Goal: Task Accomplishment & Management: Use online tool/utility

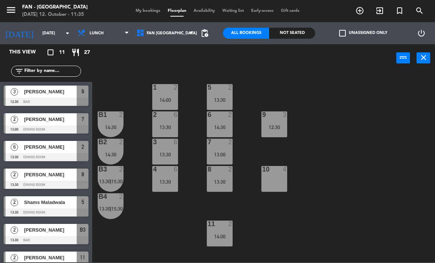
click at [159, 13] on span "My bookings" at bounding box center [148, 11] width 32 height 4
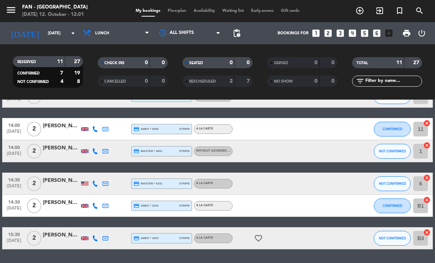
scroll to position [179, 0]
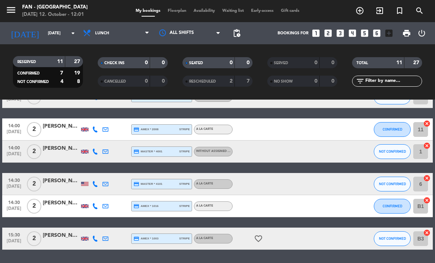
click at [254, 242] on icon "favorite_border" at bounding box center [258, 238] width 9 height 9
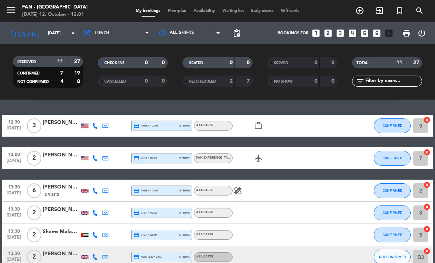
scroll to position [16, 0]
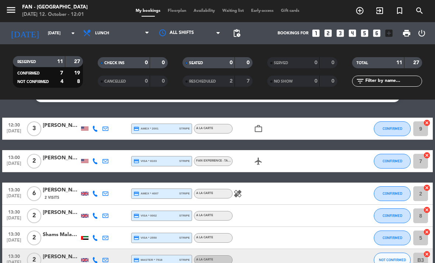
click at [240, 184] on div "healing" at bounding box center [264, 193] width 62 height 22
click at [239, 196] on icon "healing" at bounding box center [237, 193] width 9 height 9
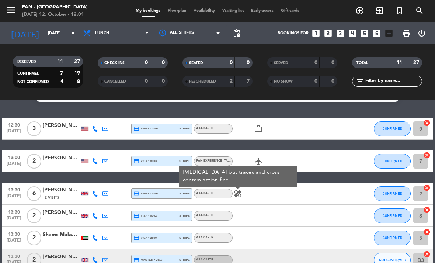
click at [261, 159] on icon "airplanemode_active" at bounding box center [258, 161] width 9 height 9
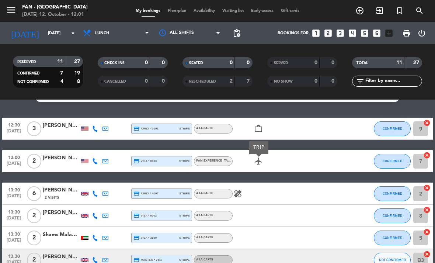
click at [256, 135] on div "work_outline" at bounding box center [264, 129] width 62 height 22
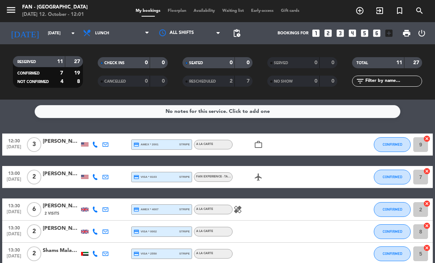
scroll to position [0, 0]
click at [192, 3] on div "menu Fan - [GEOGRAPHIC_DATA] [DATE] 12. October - 12:01 My bookings Floorplan A…" at bounding box center [217, 11] width 435 height 22
click at [161, 13] on span "My bookings" at bounding box center [148, 11] width 32 height 4
click at [170, 13] on span "Floorplan" at bounding box center [177, 11] width 26 height 4
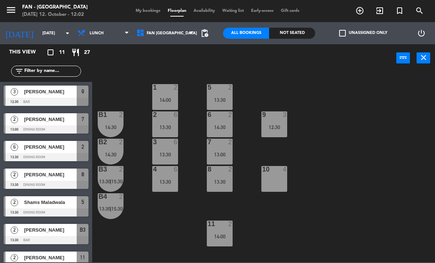
click at [169, 98] on div "14:00" at bounding box center [165, 99] width 26 height 5
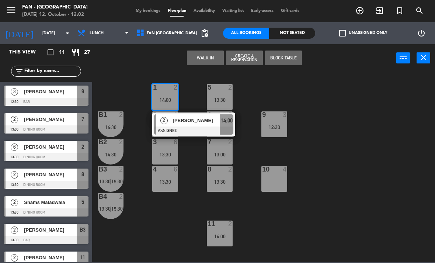
click at [205, 124] on span "[PERSON_NAME]" at bounding box center [196, 120] width 47 height 8
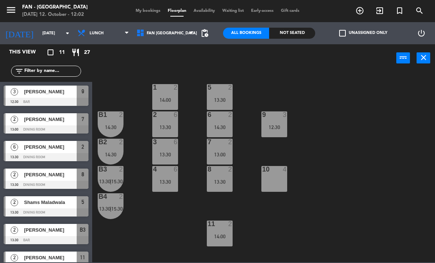
click at [217, 243] on div "11 2 14:00" at bounding box center [220, 233] width 26 height 26
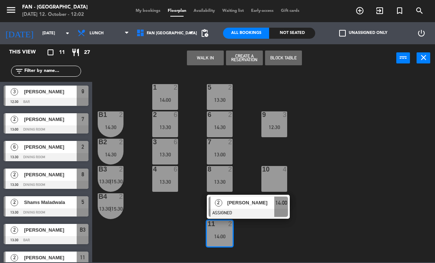
click at [214, 209] on div at bounding box center [248, 213] width 79 height 8
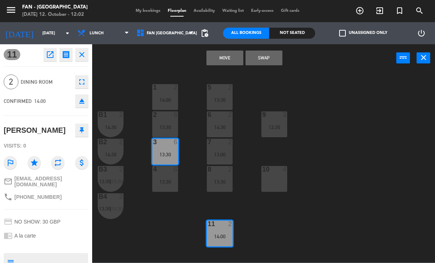
click at [261, 65] on button "Swap" at bounding box center [263, 57] width 37 height 15
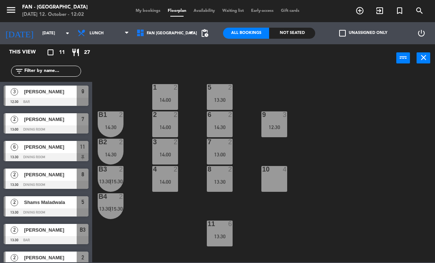
click at [168, 181] on div "14:00" at bounding box center [165, 181] width 26 height 5
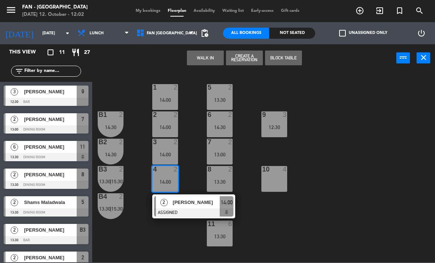
click at [167, 198] on div "2" at bounding box center [164, 202] width 16 height 12
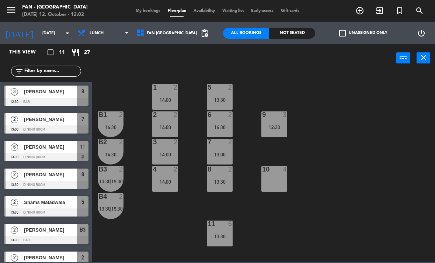
click at [165, 148] on div "3 2 14:00" at bounding box center [165, 152] width 26 height 26
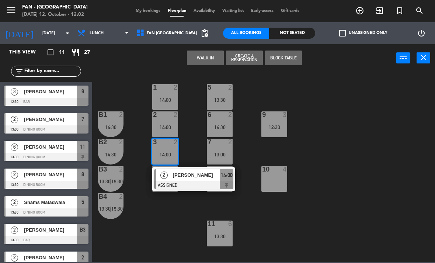
click at [183, 179] on span "[PERSON_NAME]" at bounding box center [196, 175] width 47 height 8
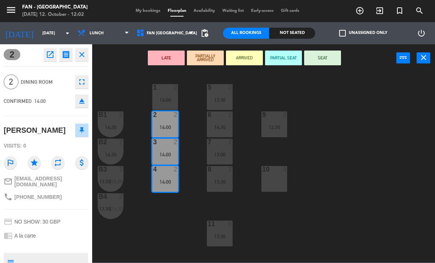
click at [156, 129] on div "14:00" at bounding box center [165, 127] width 26 height 5
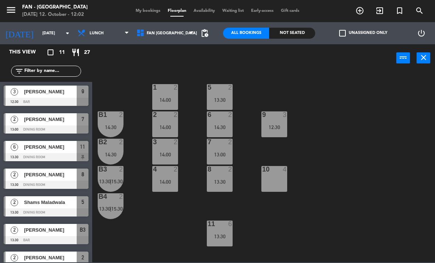
click at [163, 146] on div "3 2" at bounding box center [165, 142] width 26 height 7
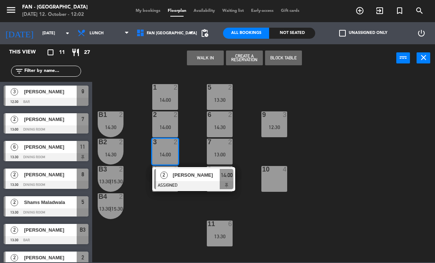
click at [167, 177] on div "2" at bounding box center [164, 175] width 16 height 12
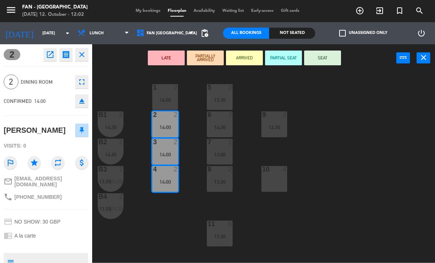
click at [160, 179] on div "14:00" at bounding box center [165, 181] width 26 height 5
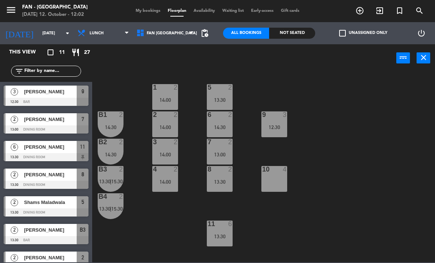
click at [164, 185] on div "4 2 14:00" at bounding box center [165, 179] width 26 height 26
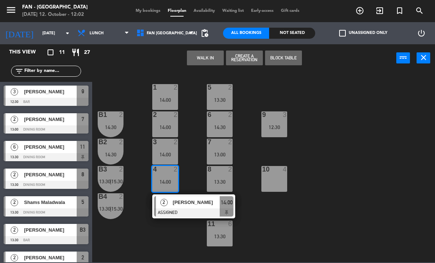
click at [179, 207] on div "[PERSON_NAME]" at bounding box center [196, 202] width 48 height 12
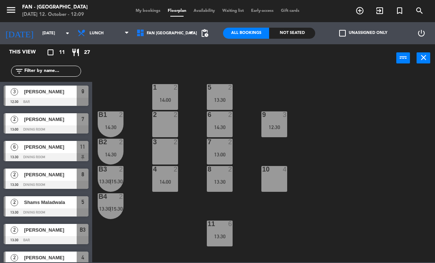
click at [280, 132] on div "9 3 12:30" at bounding box center [274, 124] width 26 height 26
click at [311, 164] on div "1 2 14:00 5 2 13:30 B1 2 14:30 9 3 12:30 2 2 6 2 14:30 B2 2 14:30 3 2 7 2 13:00…" at bounding box center [266, 166] width 338 height 191
click at [287, 136] on div "9 3 12:30" at bounding box center [274, 124] width 26 height 26
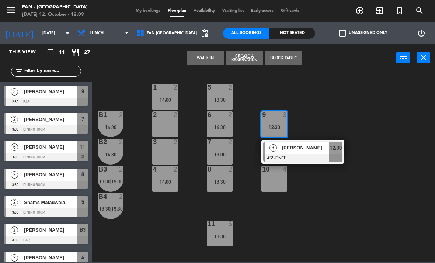
click at [277, 157] on div at bounding box center [302, 158] width 79 height 8
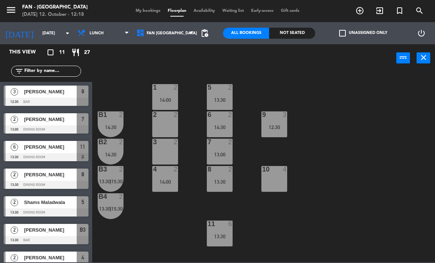
click at [28, 93] on span "[PERSON_NAME]" at bounding box center [50, 92] width 53 height 8
click at [34, 95] on span "[PERSON_NAME]" at bounding box center [50, 92] width 53 height 8
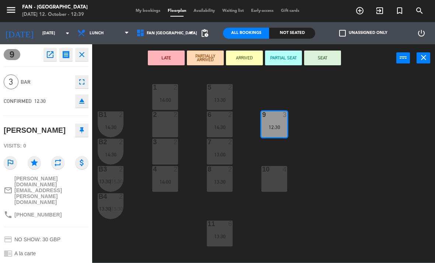
click at [327, 59] on button "SEAT" at bounding box center [322, 57] width 37 height 15
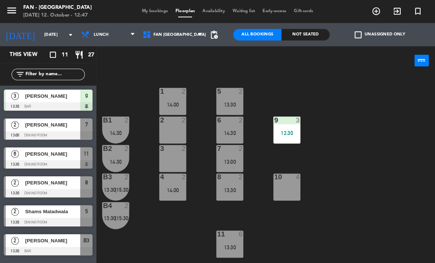
click at [61, 125] on div at bounding box center [46, 129] width 85 height 8
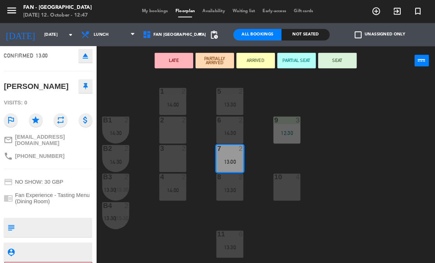
scroll to position [49, 0]
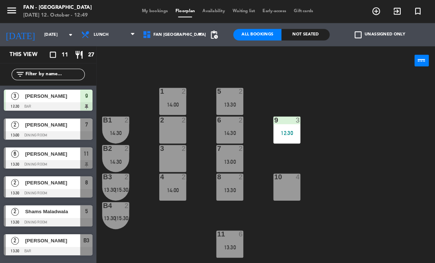
click at [114, 184] on span "15:30" at bounding box center [116, 181] width 11 height 6
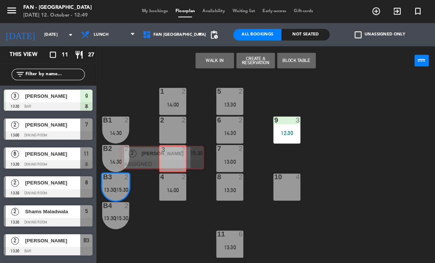
scroll to position [136, 0]
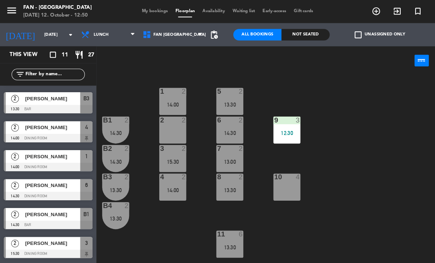
click at [118, 207] on div "13:30" at bounding box center [111, 208] width 26 height 5
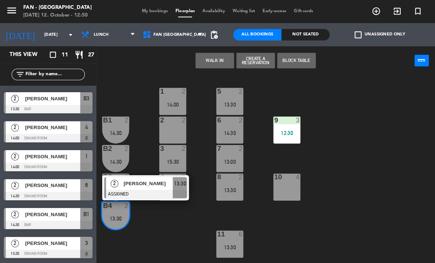
click at [146, 220] on div "1 2 14:00 5 2 13:30 B1 2 14:30 9 3 12:30 2 2 6 2 14:30 B2 2 14:30 3 2 15:30 7 2…" at bounding box center [266, 166] width 338 height 191
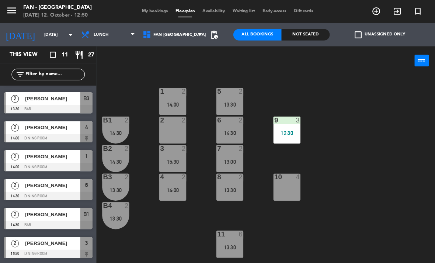
click at [171, 151] on div "15:30" at bounding box center [165, 154] width 26 height 6
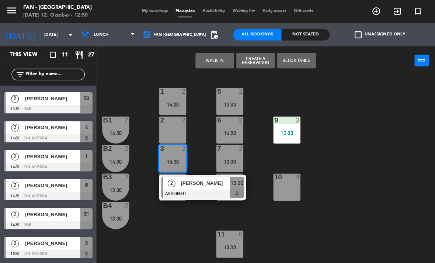
click at [187, 187] on div at bounding box center [193, 185] width 79 height 8
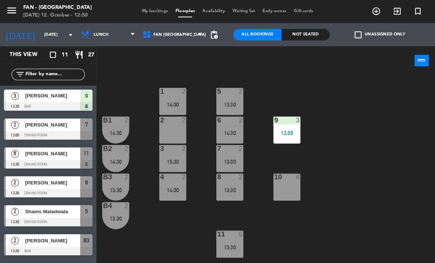
scroll to position [82, 0]
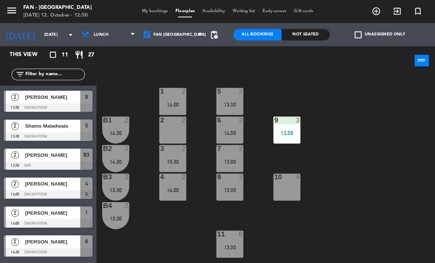
click at [123, 163] on div "B2 2 14:30" at bounding box center [111, 152] width 26 height 26
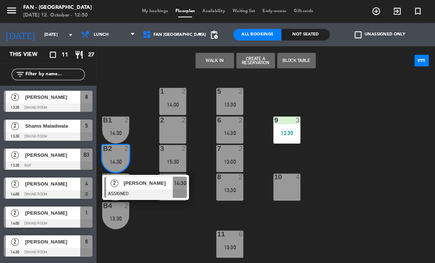
click at [157, 184] on div at bounding box center [139, 185] width 79 height 8
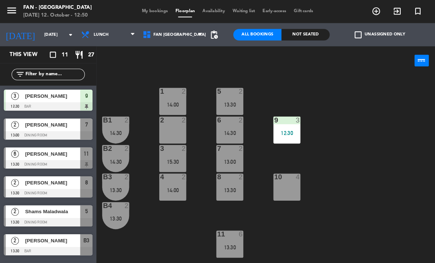
scroll to position [54, 0]
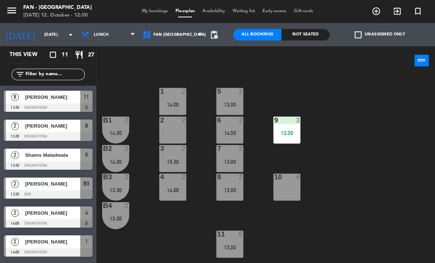
click at [108, 193] on div at bounding box center [111, 196] width 12 height 7
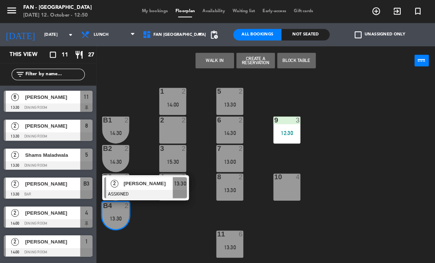
click at [175, 188] on div at bounding box center [139, 185] width 79 height 8
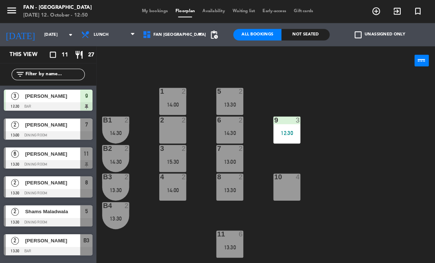
click at [227, 128] on div "14:30" at bounding box center [220, 127] width 26 height 5
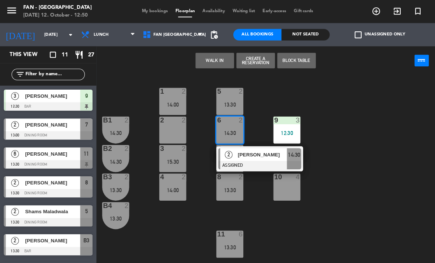
click at [232, 157] on div at bounding box center [248, 158] width 79 height 8
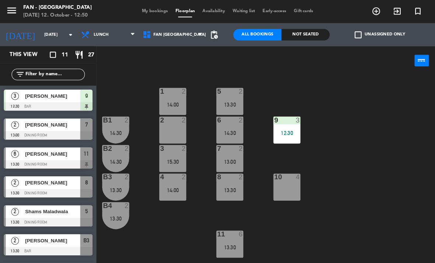
scroll to position [27, 0]
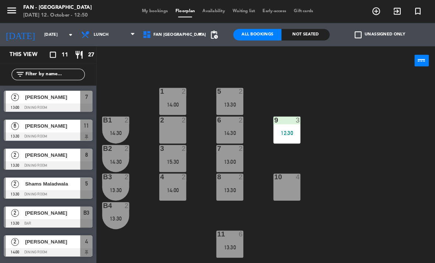
click at [223, 162] on div "7 2 13:00" at bounding box center [220, 152] width 26 height 26
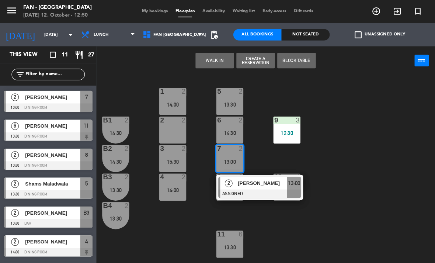
click at [245, 177] on span "[PERSON_NAME]" at bounding box center [250, 175] width 47 height 8
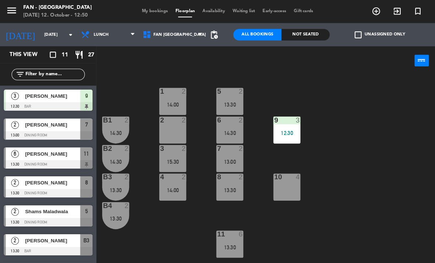
click at [228, 180] on div "13:30" at bounding box center [220, 181] width 26 height 5
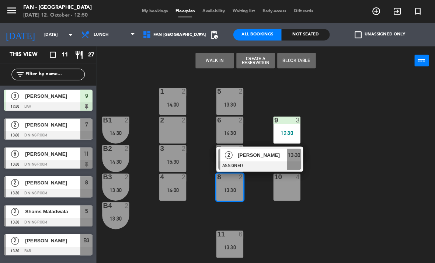
click at [239, 156] on div at bounding box center [248, 158] width 79 height 8
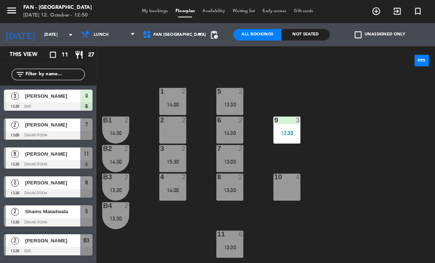
click at [220, 104] on div "5 2 13:30" at bounding box center [220, 97] width 26 height 26
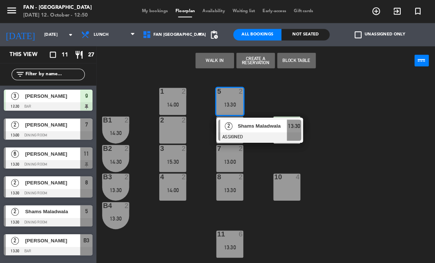
click at [241, 127] on div at bounding box center [248, 130] width 79 height 8
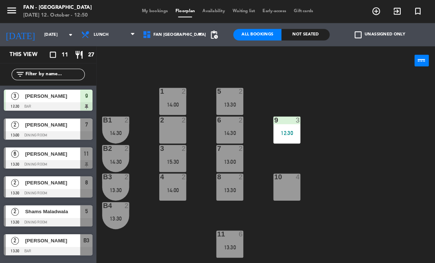
click at [220, 230] on div "11 6 13:30" at bounding box center [220, 233] width 26 height 26
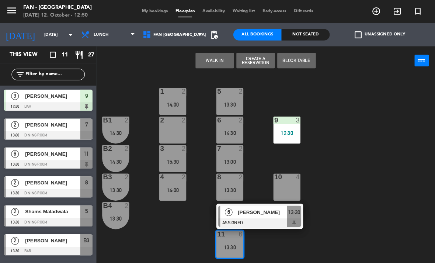
click at [230, 210] on div at bounding box center [248, 213] width 79 height 8
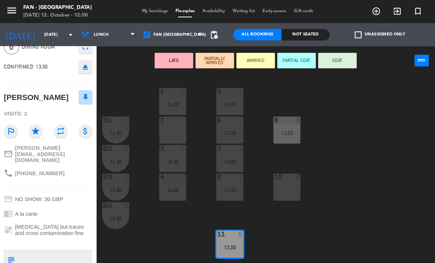
scroll to position [42, 0]
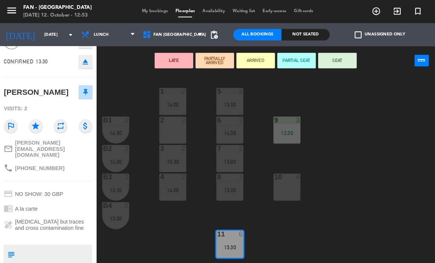
click at [139, 10] on span "My bookings" at bounding box center [148, 11] width 32 height 4
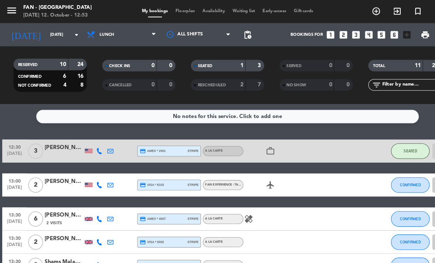
click at [178, 9] on span "Floorplan" at bounding box center [177, 11] width 26 height 4
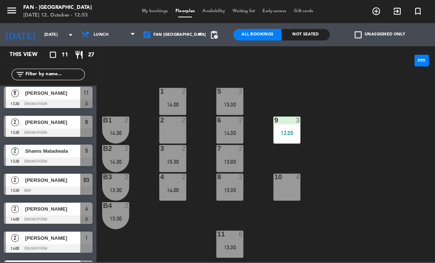
scroll to position [59, 0]
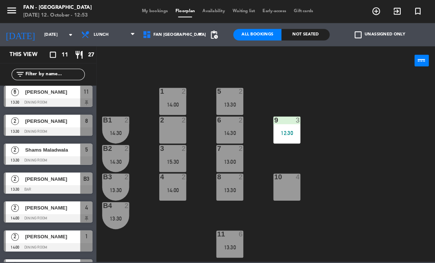
click at [115, 121] on div "B1 2 14:30" at bounding box center [111, 124] width 26 height 26
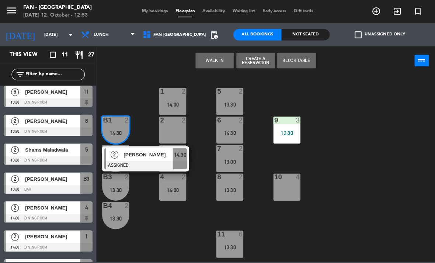
click at [146, 148] on span "[PERSON_NAME]" at bounding box center [141, 148] width 47 height 8
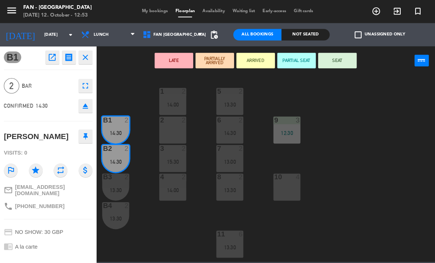
scroll to position [0, 0]
click at [130, 67] on div "LATE PARTIALLY ARRIVED ARRIVED PARTIAL SEAT SEAT power_input close" at bounding box center [244, 58] width 304 height 28
click at [111, 56] on div "LATE PARTIALLY ARRIVED ARRIVED PARTIAL SEAT SEAT power_input close" at bounding box center [244, 58] width 304 height 28
click at [81, 55] on icon "close" at bounding box center [81, 54] width 9 height 9
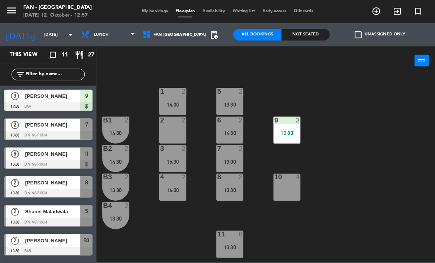
click at [207, 99] on div "13:30" at bounding box center [220, 99] width 26 height 5
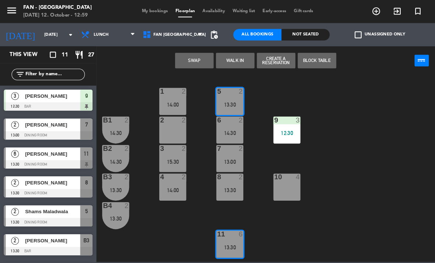
click at [307, 1] on div "menu Fan - [GEOGRAPHIC_DATA] [DATE] 12. October - 12:59 My bookings Floorplan A…" at bounding box center [217, 11] width 435 height 22
click at [53, 121] on span "[PERSON_NAME]" at bounding box center [50, 119] width 53 height 8
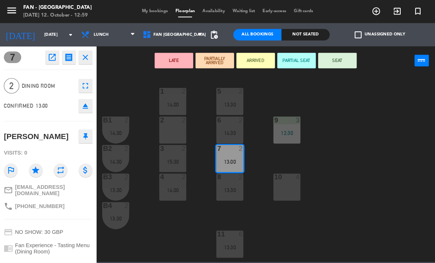
click at [325, 60] on button "SEAT" at bounding box center [322, 57] width 37 height 15
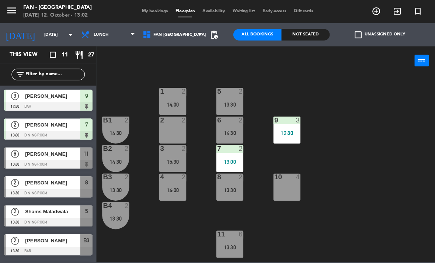
click at [21, 151] on div "6" at bounding box center [15, 147] width 18 height 12
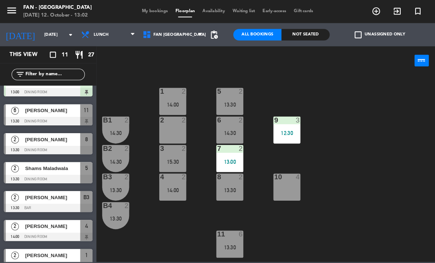
scroll to position [48, 0]
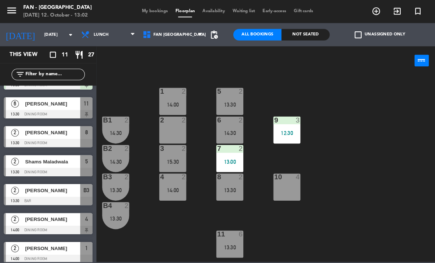
click at [35, 139] on div at bounding box center [46, 137] width 85 height 8
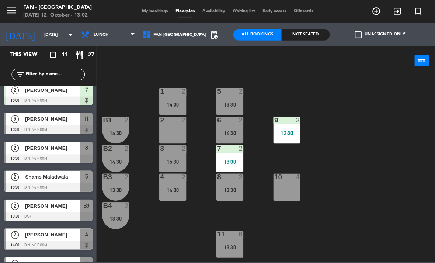
scroll to position [34, 0]
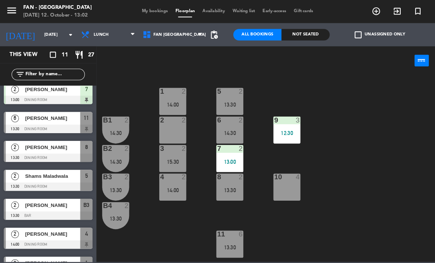
click at [28, 167] on span "Shams Maladwala" at bounding box center [50, 168] width 53 height 8
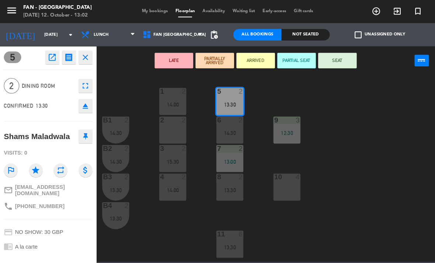
click at [100, 213] on div "B4 2 13:30" at bounding box center [111, 206] width 26 height 26
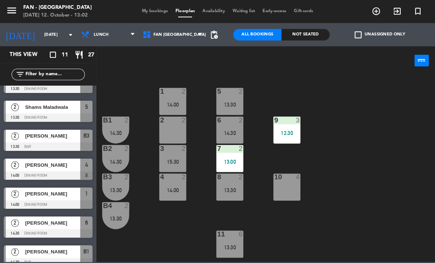
scroll to position [104, 0]
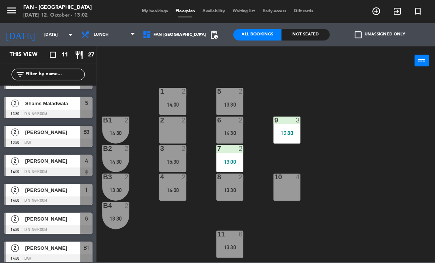
click at [13, 126] on span "2" at bounding box center [14, 126] width 7 height 7
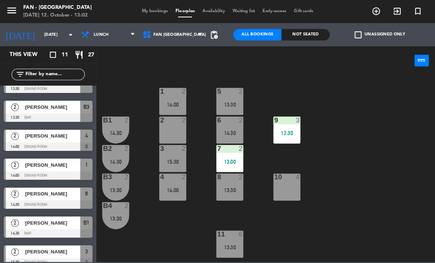
scroll to position [126, 0]
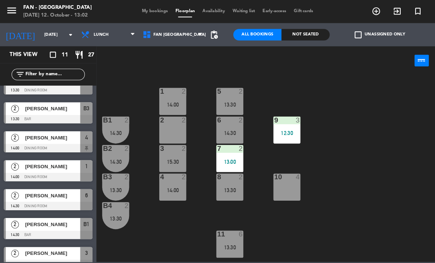
click at [29, 137] on div at bounding box center [46, 141] width 85 height 8
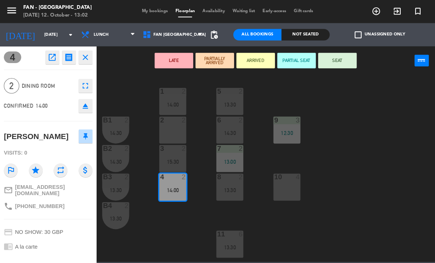
scroll to position [0, 0]
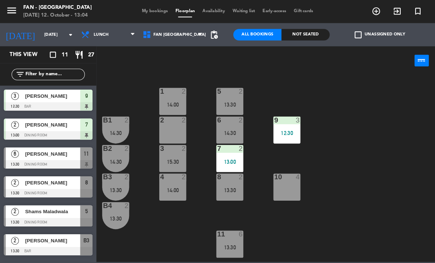
click at [348, 1] on div "menu Fan - [GEOGRAPHIC_DATA] [DATE] 12. October - 13:04 My bookings Floorplan A…" at bounding box center [217, 11] width 435 height 22
click at [209, 244] on div "11 6 13:30" at bounding box center [220, 233] width 26 height 26
click at [170, 230] on div "1 2 14:00 5 2 13:30 B1 2 14:30 9 3 12:30 2 2 6 2 14:30 B2 2 14:30 3 2 15:30 7 2…" at bounding box center [266, 160] width 338 height 179
click at [166, 182] on div "14:00" at bounding box center [165, 181] width 26 height 5
click at [119, 226] on div "1 2 14:00 5 2 13:30 B1 2 14:30 9 3 12:30 2 2 6 2 14:30 B2 2 14:30 3 2 15:30 7 2…" at bounding box center [266, 160] width 338 height 179
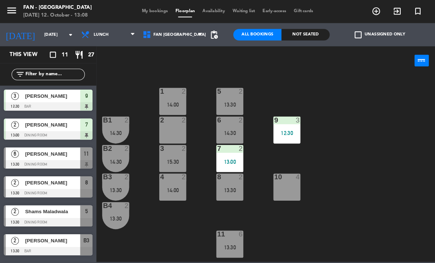
click at [213, 133] on div "6 2 14:30" at bounding box center [220, 124] width 26 height 26
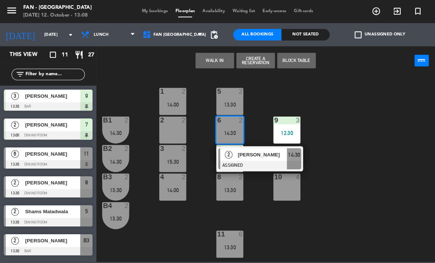
click at [220, 151] on span "2" at bounding box center [218, 147] width 7 height 7
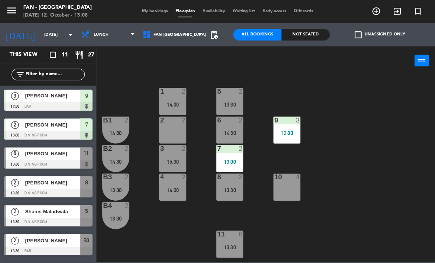
scroll to position [27, 0]
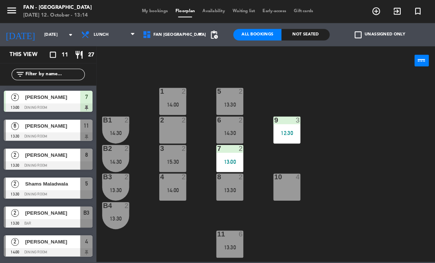
click at [40, 11] on div "[DATE] 12. October - 13:14" at bounding box center [55, 14] width 66 height 7
click at [39, 34] on input "[DATE]" at bounding box center [66, 33] width 55 height 12
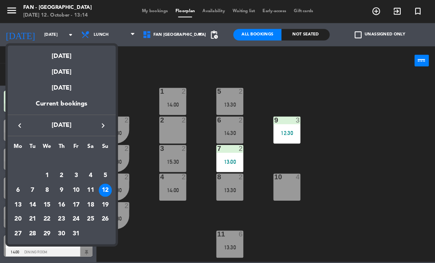
click at [86, 182] on div "11" at bounding box center [86, 181] width 13 height 13
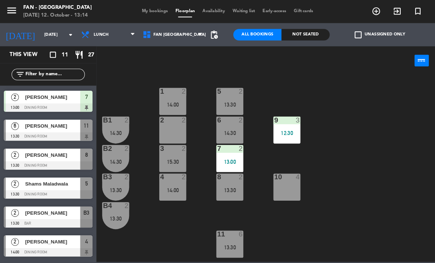
scroll to position [0, 0]
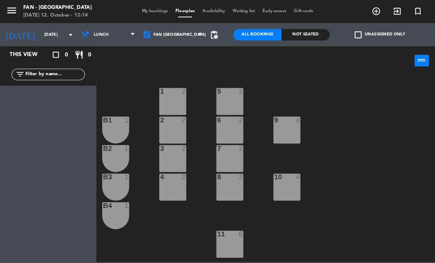
click at [57, 36] on input "[DATE]" at bounding box center [66, 33] width 55 height 12
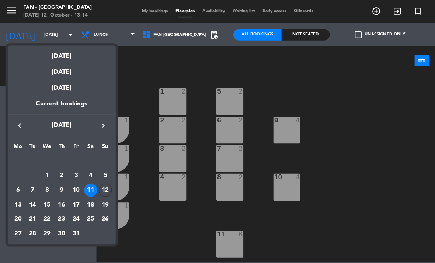
click at [76, 180] on div "10" at bounding box center [72, 181] width 13 height 13
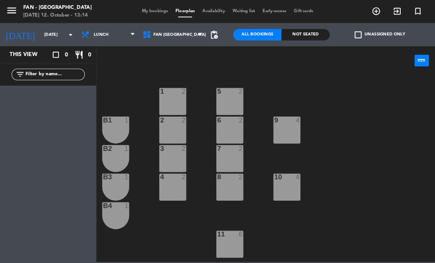
click at [56, 37] on input "[DATE]" at bounding box center [66, 33] width 55 height 12
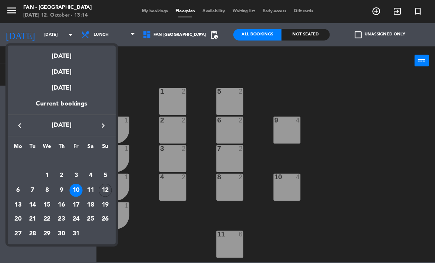
click at [90, 183] on div "11" at bounding box center [86, 181] width 13 height 13
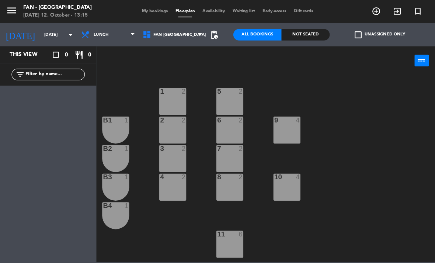
click at [39, 36] on input "[DATE]" at bounding box center [66, 33] width 55 height 12
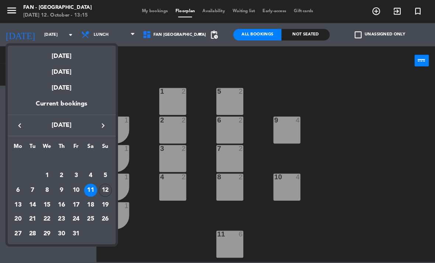
click at [76, 195] on div "17" at bounding box center [72, 195] width 13 height 13
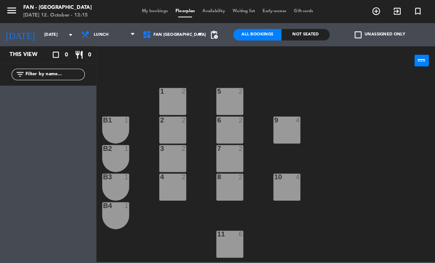
type input "[DATE]"
click at [90, 34] on span "Lunch" at bounding box center [97, 33] width 14 height 5
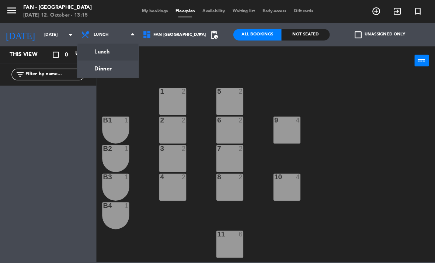
click at [89, 62] on ng-component "menu Fan - [GEOGRAPHIC_DATA] [DATE] 12. October - 13:15 My bookings Floorplan A…" at bounding box center [217, 125] width 435 height 250
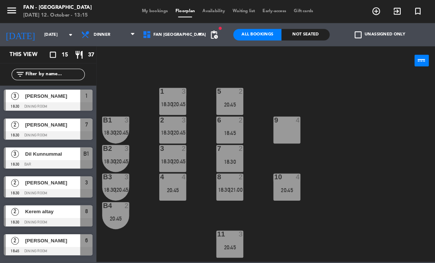
click at [31, 202] on span "Kerem altay" at bounding box center [50, 202] width 53 height 8
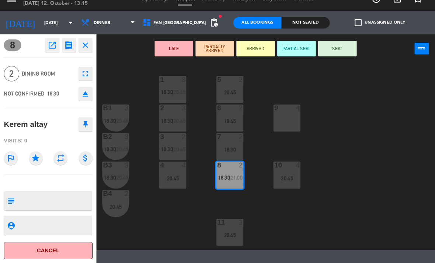
click at [42, 92] on div "NOT CONFIRMED 18:30 eject" at bounding box center [46, 101] width 85 height 18
click at [38, 124] on div "Kerem altay" at bounding box center [25, 130] width 42 height 12
click at [21, 124] on div "Kerem altay" at bounding box center [25, 130] width 42 height 12
click at [45, 78] on span "Dining Room" at bounding box center [46, 82] width 51 height 8
click at [63, 50] on icon "receipt" at bounding box center [66, 54] width 9 height 9
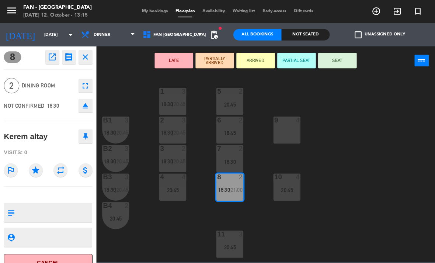
click at [12, 81] on span "2" at bounding box center [11, 81] width 15 height 15
click at [139, 12] on span "My bookings" at bounding box center [148, 11] width 32 height 4
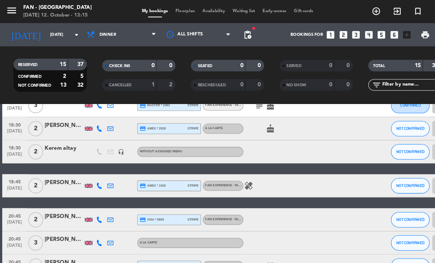
scroll to position [74, 0]
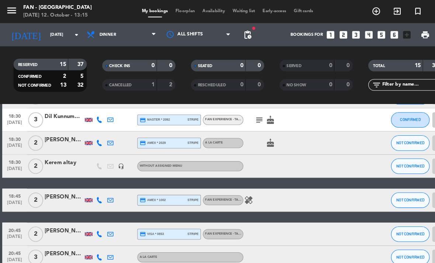
click at [36, 25] on div "[DATE] [DATE] arrow_drop_down" at bounding box center [43, 33] width 74 height 16
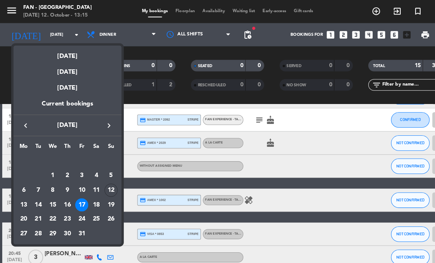
click at [93, 179] on div "11" at bounding box center [92, 181] width 13 height 13
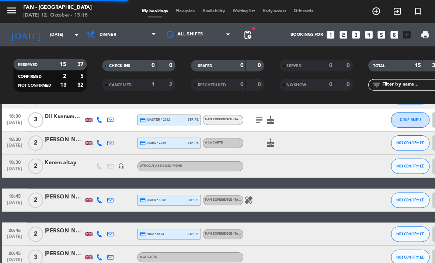
scroll to position [15, 0]
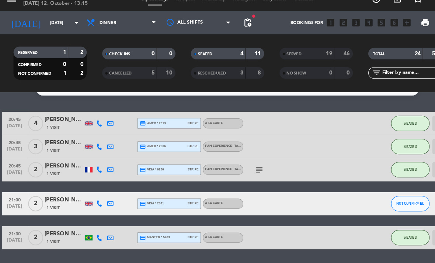
click at [44, 27] on input "[DATE]" at bounding box center [71, 33] width 55 height 12
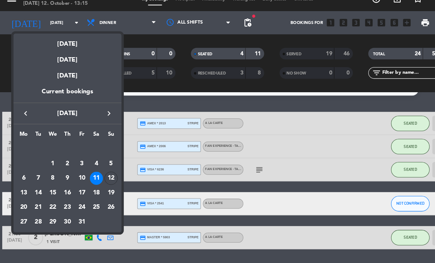
click at [41, 247] on div at bounding box center [217, 131] width 435 height 263
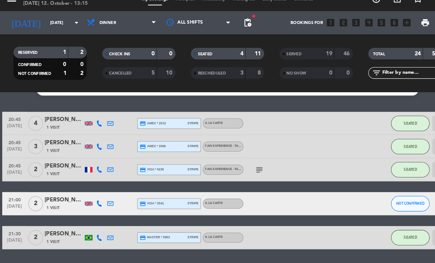
click at [44, 27] on input "[DATE]" at bounding box center [71, 33] width 55 height 12
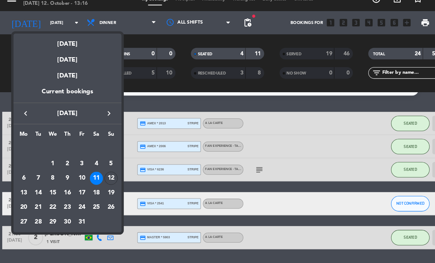
click at [10, 83] on div at bounding box center [217, 131] width 435 height 263
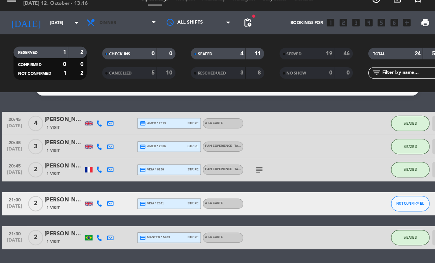
click at [97, 31] on span "Dinner" at bounding box center [103, 33] width 16 height 5
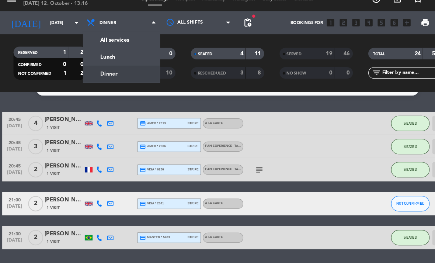
click at [52, 27] on input "[DATE]" at bounding box center [71, 33] width 55 height 12
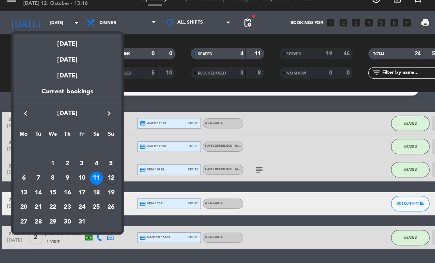
click at [107, 175] on div "12" at bounding box center [106, 181] width 13 height 13
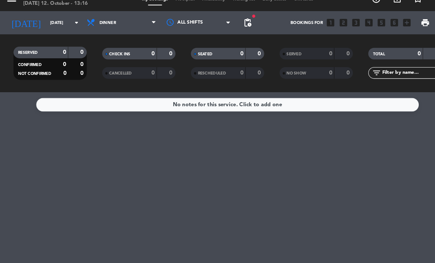
click at [55, 27] on input "[DATE]" at bounding box center [71, 33] width 55 height 12
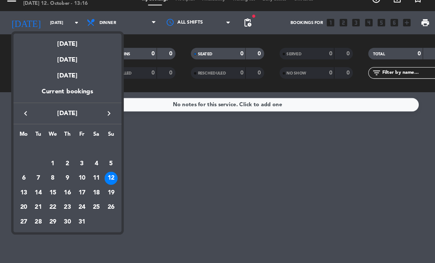
click at [97, 175] on div "11" at bounding box center [92, 181] width 13 height 13
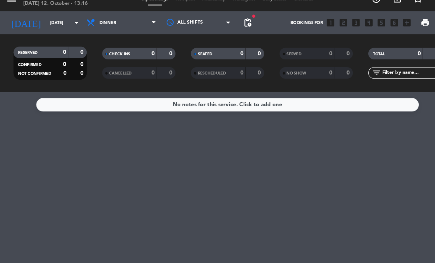
type input "[DATE]"
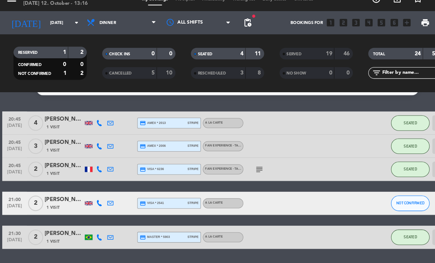
scroll to position [15, 0]
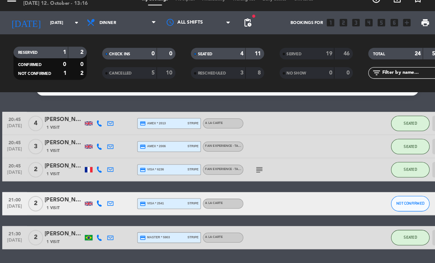
click at [54, 207] on span "1 Visit" at bounding box center [51, 210] width 13 height 6
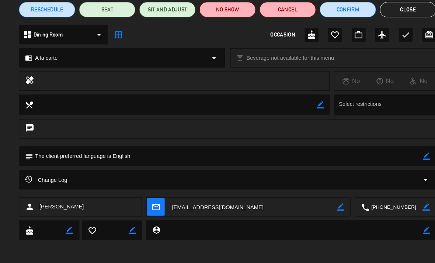
scroll to position [53, 0]
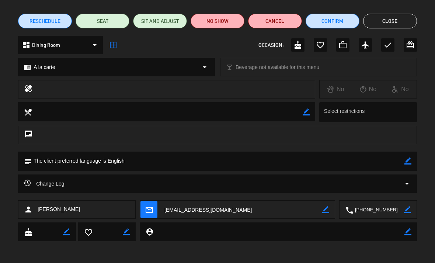
click at [394, 20] on button "Close" at bounding box center [390, 21] width 54 height 15
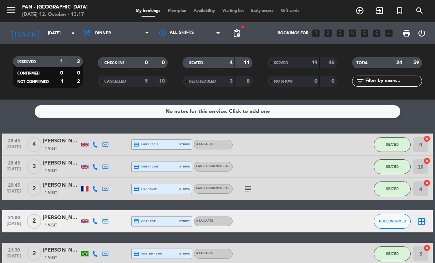
scroll to position [0, 0]
click at [171, 3] on div "menu Fan - [GEOGRAPHIC_DATA] [DATE] 12. October - 13:17 My bookings Floorplan A…" at bounding box center [217, 11] width 435 height 22
click at [167, 13] on span "Floorplan" at bounding box center [177, 11] width 26 height 4
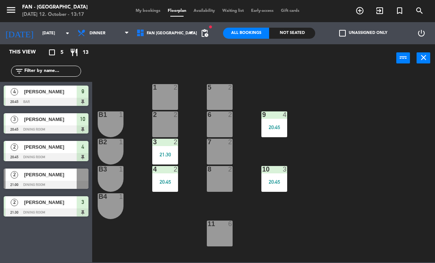
click at [47, 212] on div at bounding box center [46, 212] width 85 height 8
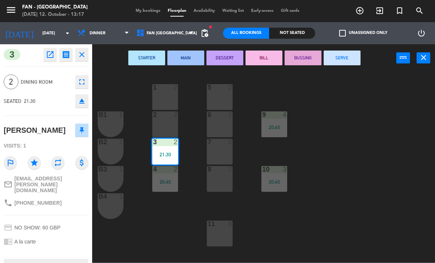
click at [169, 154] on div "21:30" at bounding box center [165, 154] width 26 height 5
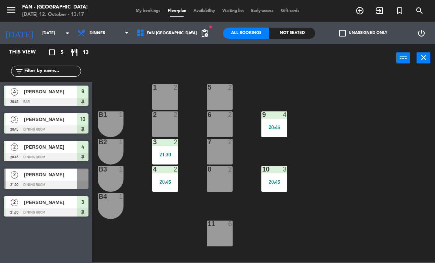
click at [165, 157] on div "21:30" at bounding box center [165, 154] width 26 height 5
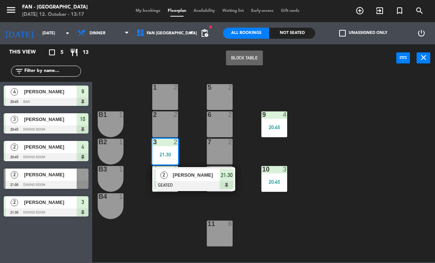
click at [210, 183] on div at bounding box center [193, 185] width 79 height 8
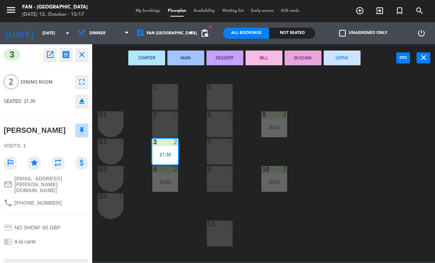
click at [353, 57] on button "SERVE" at bounding box center [342, 57] width 37 height 15
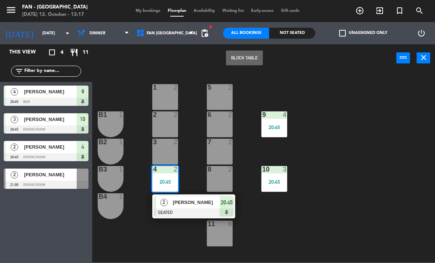
click at [206, 211] on div at bounding box center [193, 212] width 79 height 8
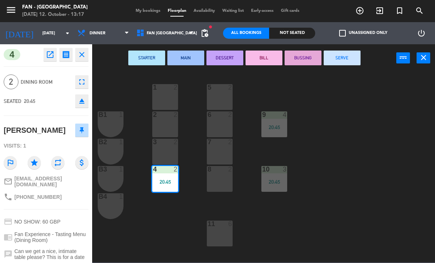
click at [338, 64] on button "SERVE" at bounding box center [342, 57] width 37 height 15
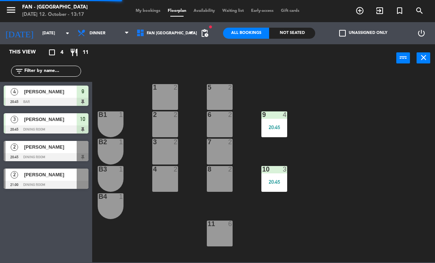
click at [281, 130] on div "9 4 20:45" at bounding box center [274, 124] width 26 height 26
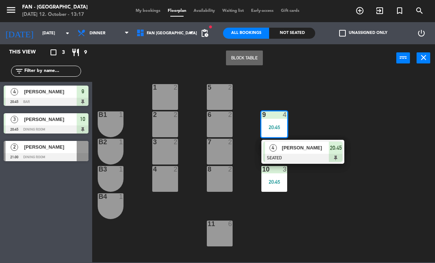
click at [310, 155] on div at bounding box center [302, 158] width 79 height 8
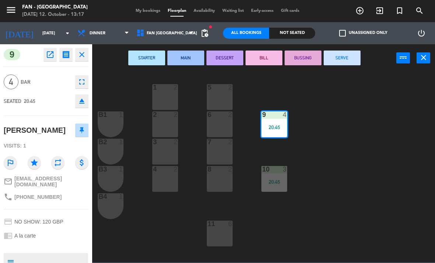
click at [351, 64] on button "SERVE" at bounding box center [342, 57] width 37 height 15
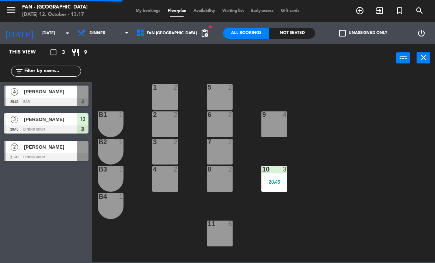
click at [273, 184] on div "20:45" at bounding box center [274, 181] width 26 height 5
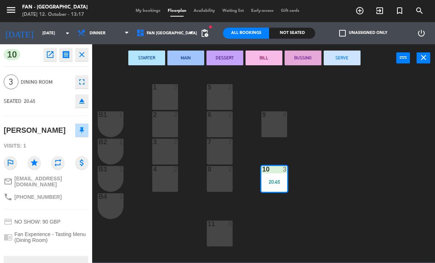
click at [351, 62] on button "SERVE" at bounding box center [342, 57] width 37 height 15
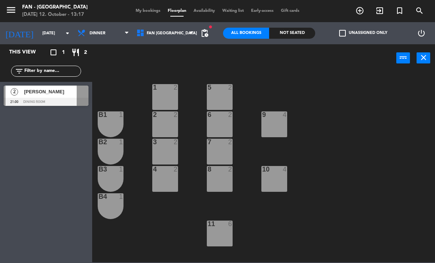
click at [120, 39] on span "Dinner" at bounding box center [103, 33] width 59 height 16
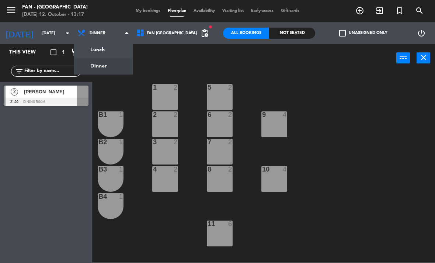
click at [170, 71] on div "1 2 5 2 B1 1 9 4 2 2 6 2 B2 1 3 2 7 2 B3 1 10 4 4 2 8 2 B4 1 11 6" at bounding box center [266, 166] width 338 height 191
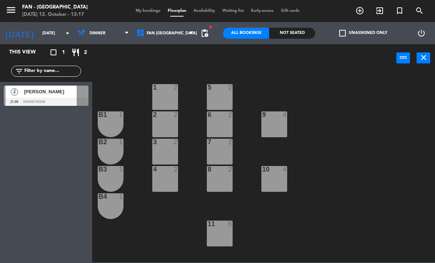
click at [52, 29] on input "[DATE]" at bounding box center [66, 33] width 55 height 12
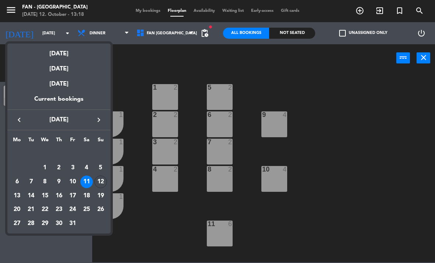
click at [105, 181] on div "12" at bounding box center [100, 181] width 13 height 13
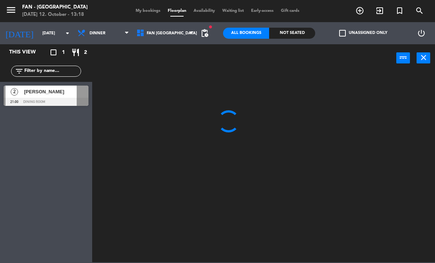
click at [117, 28] on span "Dinner" at bounding box center [103, 33] width 59 height 16
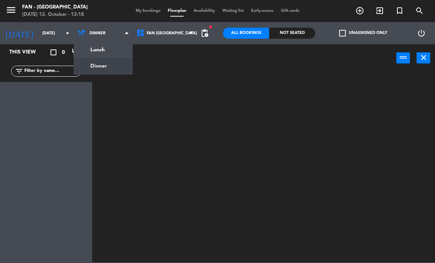
click at [112, 50] on ng-component "menu Fan - [GEOGRAPHIC_DATA] [DATE] 12. October - 13:18 My bookings Floorplan A…" at bounding box center [217, 131] width 435 height 262
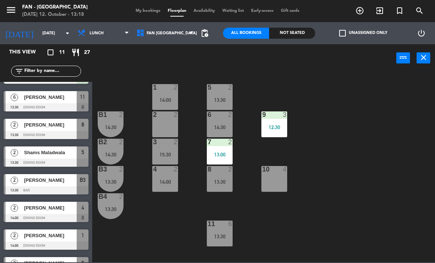
scroll to position [50, 0]
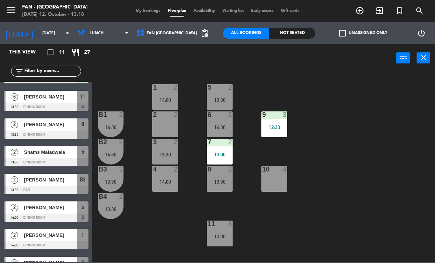
click at [249, 3] on div "menu Fan - [GEOGRAPHIC_DATA] [DATE] 12. October - 13:18 My bookings Floorplan A…" at bounding box center [217, 11] width 435 height 22
click at [39, 36] on input "[DATE]" at bounding box center [66, 33] width 55 height 12
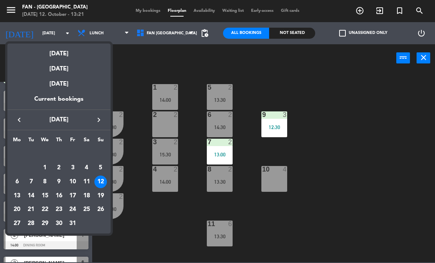
click at [72, 195] on div "17" at bounding box center [72, 195] width 13 height 13
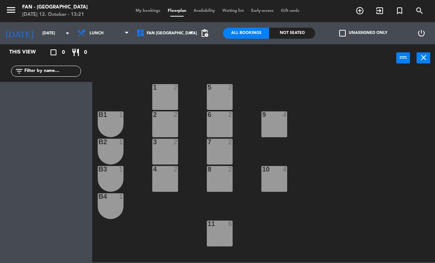
scroll to position [0, 0]
click at [93, 41] on span "Lunch" at bounding box center [103, 33] width 59 height 16
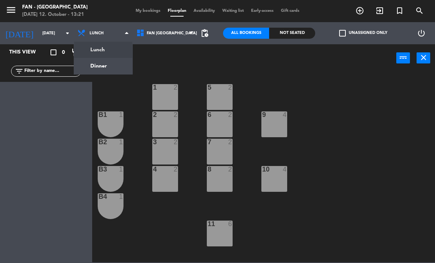
click at [98, 67] on ng-component "menu Fan - [GEOGRAPHIC_DATA] [DATE] 12. October - 13:21 My bookings Floorplan A…" at bounding box center [217, 131] width 435 height 262
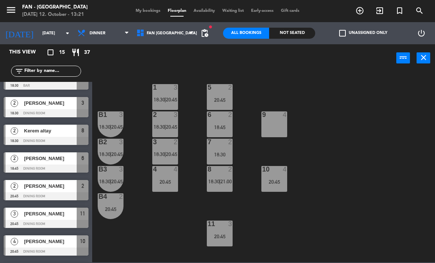
scroll to position [72, 0]
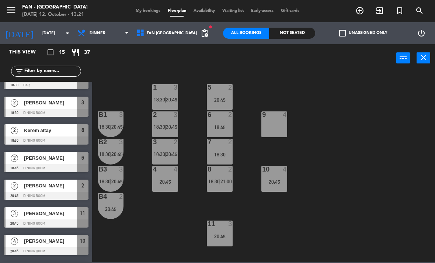
click at [39, 190] on div "[PERSON_NAME]" at bounding box center [49, 185] width 53 height 12
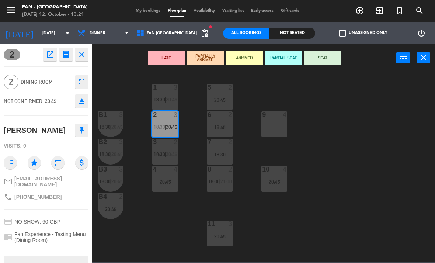
scroll to position [0, 0]
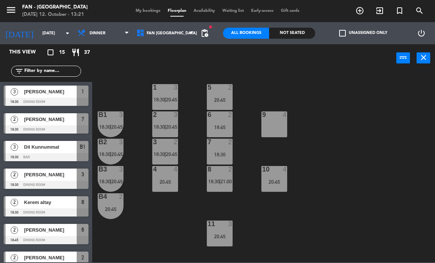
click at [90, 33] on span "Dinner" at bounding box center [98, 33] width 16 height 5
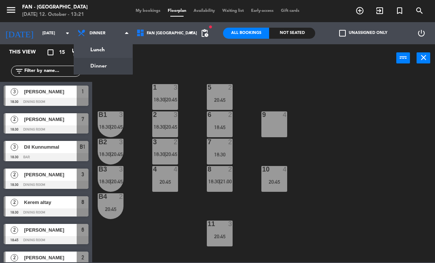
click at [39, 36] on input "[DATE]" at bounding box center [66, 33] width 55 height 12
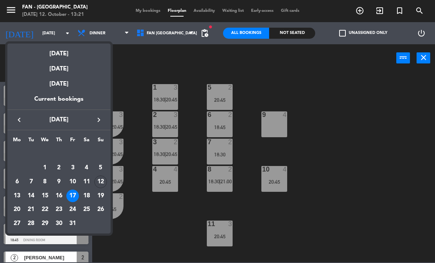
click at [49, 53] on div "[DATE]" at bounding box center [58, 50] width 103 height 15
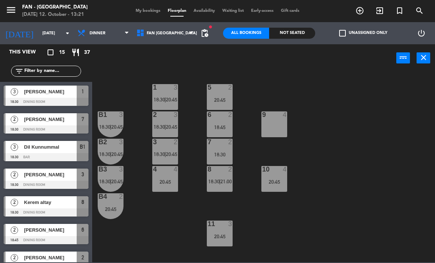
type input "[DATE]"
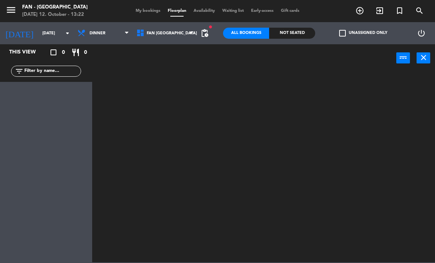
click at [115, 40] on span "Dinner" at bounding box center [103, 33] width 59 height 16
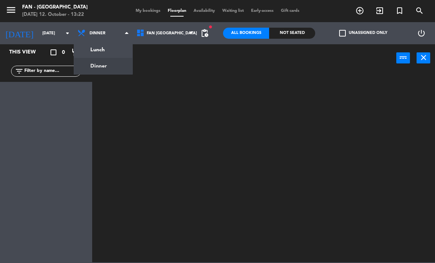
click at [46, 31] on input "[DATE]" at bounding box center [66, 33] width 55 height 12
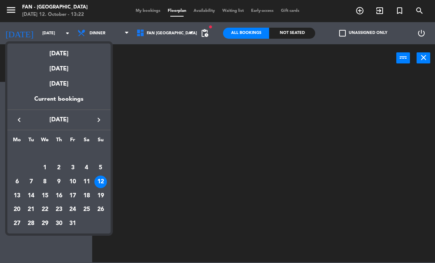
click at [73, 57] on div "[DATE]" at bounding box center [58, 50] width 103 height 15
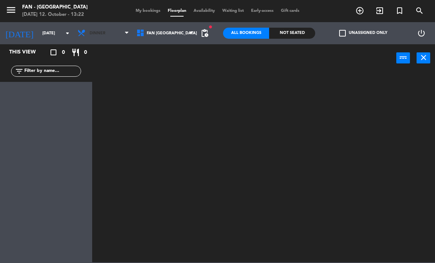
click at [104, 37] on span "Dinner" at bounding box center [103, 33] width 59 height 16
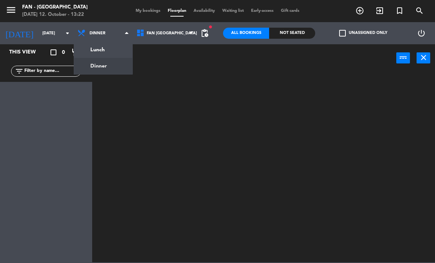
click at [111, 51] on ng-component "menu Fan - [GEOGRAPHIC_DATA] [DATE] 12. October - 13:22 My bookings Floorplan A…" at bounding box center [217, 131] width 435 height 262
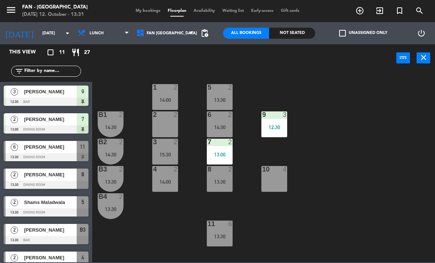
click at [88, 207] on div "5" at bounding box center [83, 202] width 12 height 12
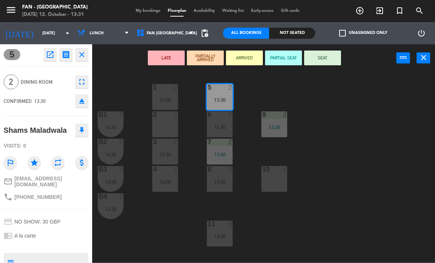
click at [102, 201] on div "B4 2 13:30" at bounding box center [111, 206] width 26 height 26
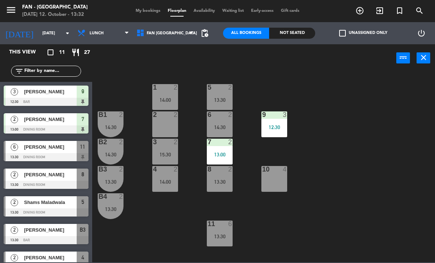
click at [20, 153] on div at bounding box center [46, 157] width 85 height 8
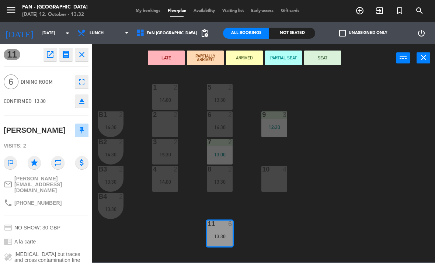
click at [327, 63] on button "SEAT" at bounding box center [322, 57] width 37 height 15
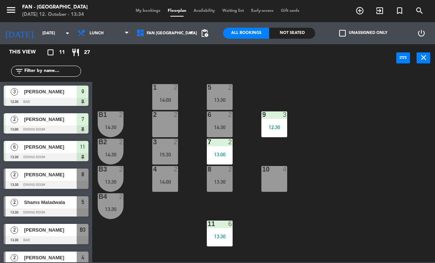
click at [34, 182] on div at bounding box center [46, 185] width 85 height 8
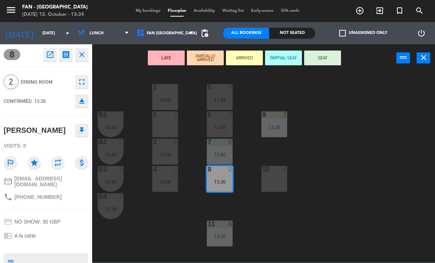
click at [325, 63] on button "SEAT" at bounding box center [322, 57] width 37 height 15
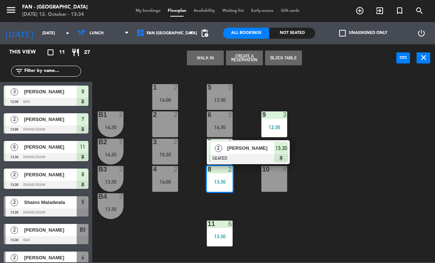
click at [264, 154] on div at bounding box center [248, 158] width 79 height 8
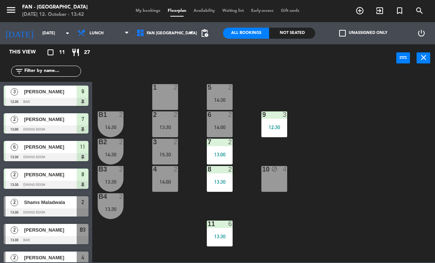
click at [25, 212] on div at bounding box center [46, 212] width 85 height 8
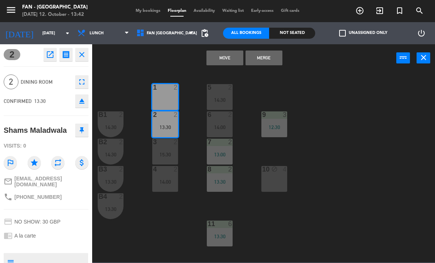
click at [225, 60] on button "Move" at bounding box center [224, 57] width 37 height 15
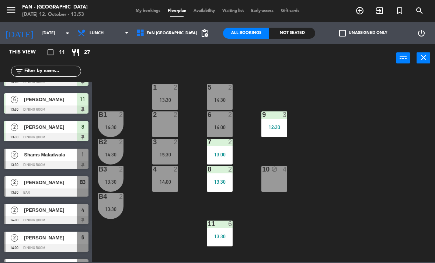
scroll to position [50, 0]
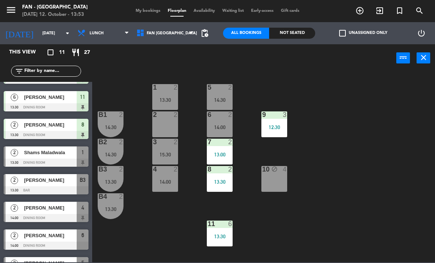
click at [29, 184] on span "[PERSON_NAME]" at bounding box center [50, 180] width 53 height 8
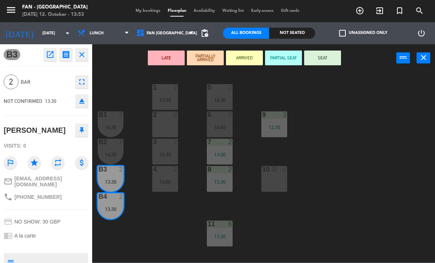
click at [324, 52] on button "SEAT" at bounding box center [322, 57] width 37 height 15
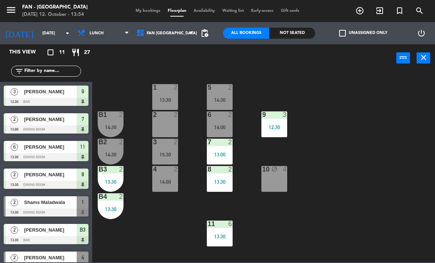
click at [61, 206] on div "Shams Maladwala" at bounding box center [49, 202] width 53 height 12
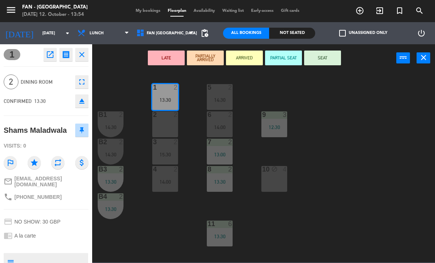
click at [333, 58] on button "SEAT" at bounding box center [322, 57] width 37 height 15
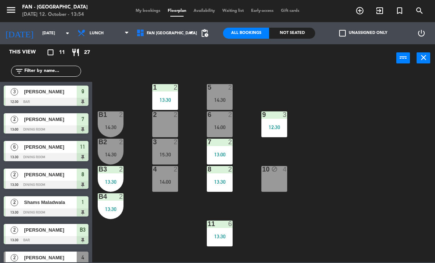
click at [216, 100] on div "14:30" at bounding box center [220, 99] width 26 height 5
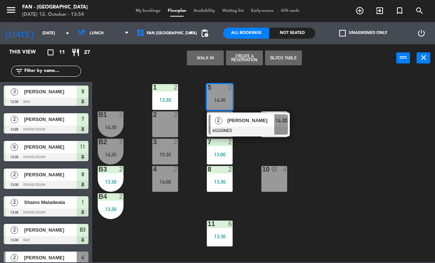
click at [163, 97] on div "13:30" at bounding box center [165, 99] width 26 height 5
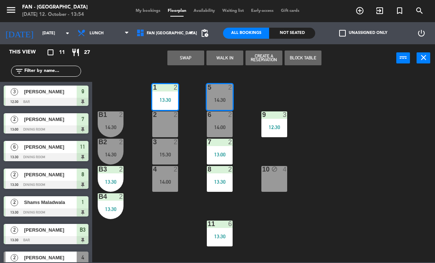
click at [195, 57] on button "Swap" at bounding box center [185, 57] width 37 height 15
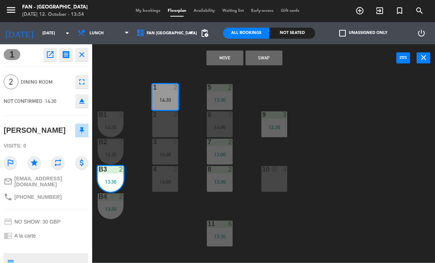
click at [262, 61] on button "Swap" at bounding box center [263, 57] width 37 height 15
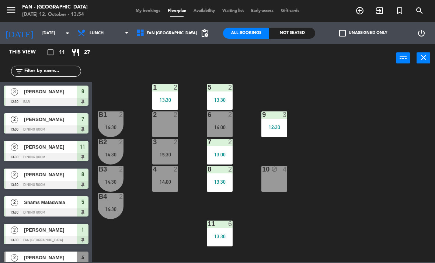
scroll to position [27, 0]
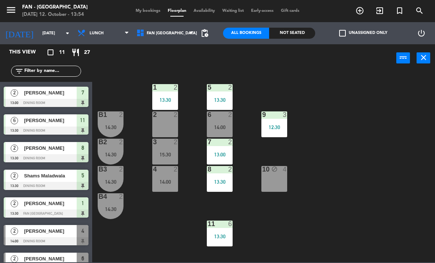
click at [170, 94] on div "1 2 13:30" at bounding box center [165, 97] width 26 height 26
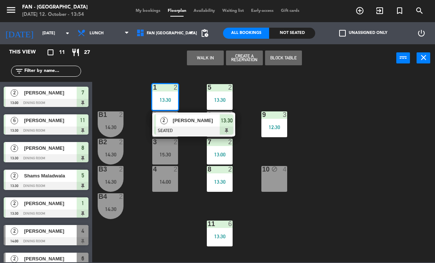
click at [189, 125] on div "[PERSON_NAME]" at bounding box center [196, 120] width 48 height 12
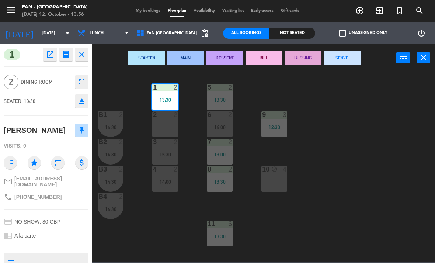
click at [425, 59] on icon "close" at bounding box center [423, 57] width 9 height 9
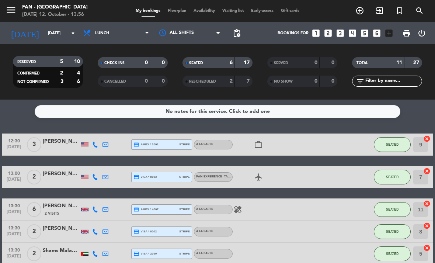
click at [178, 11] on span "Floorplan" at bounding box center [177, 11] width 26 height 4
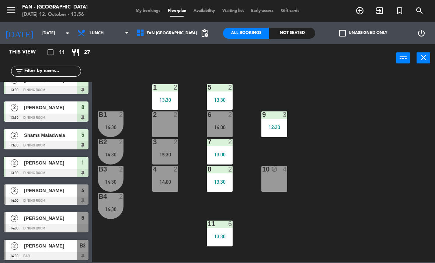
scroll to position [68, 0]
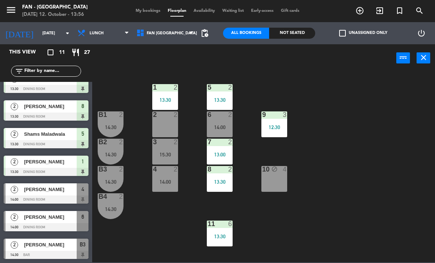
click at [65, 188] on span "[PERSON_NAME]" at bounding box center [50, 189] width 53 height 8
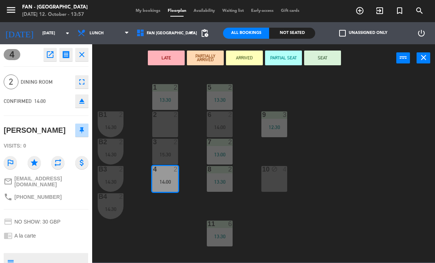
click at [327, 58] on button "SEAT" at bounding box center [322, 57] width 37 height 15
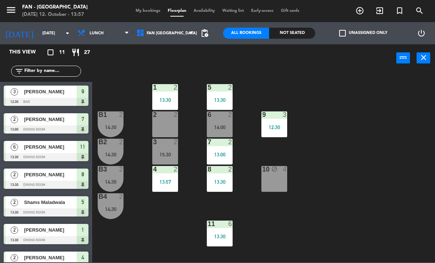
scroll to position [0, 0]
click at [157, 11] on span "My bookings" at bounding box center [148, 11] width 32 height 4
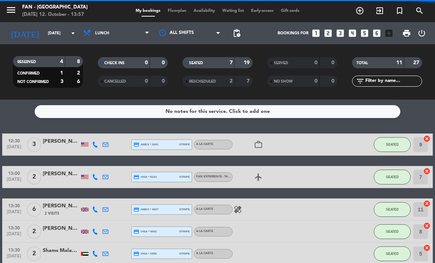
click at [175, 13] on span "Floorplan" at bounding box center [177, 11] width 26 height 4
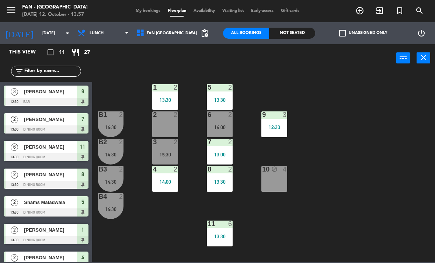
click at [116, 214] on div "B4 2 14:30" at bounding box center [111, 206] width 26 height 26
click at [141, 260] on div "1 2 13:30 5 2 13:30 B1 2 14:30 9 3 12:30 2 2 6 2 14:00 B2 2 14:30 3 2 15:30 7 2…" at bounding box center [266, 166] width 338 height 191
click at [173, 99] on div "13:30" at bounding box center [165, 99] width 26 height 5
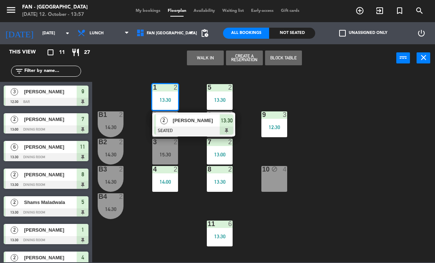
click at [196, 125] on div "[PERSON_NAME]" at bounding box center [196, 120] width 48 height 12
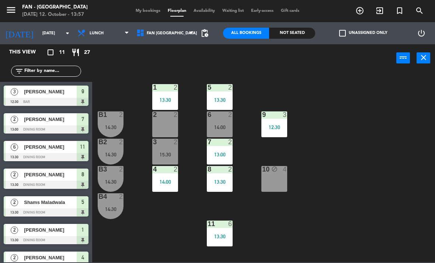
click at [158, 94] on div "1 2 13:30" at bounding box center [165, 97] width 26 height 26
click at [157, 226] on div "1 2 13:30 5 2 13:30 B1 2 14:30 9 3 12:30 2 2 6 2 14:00 B2 2 14:30 3 2 15:30 7 2…" at bounding box center [266, 166] width 338 height 191
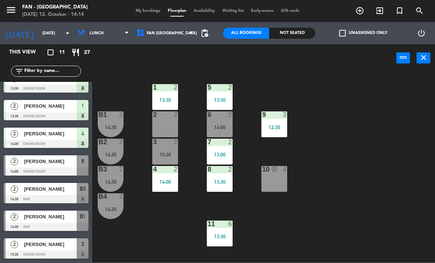
scroll to position [124, 0]
click at [22, 167] on div "2" at bounding box center [15, 161] width 18 height 12
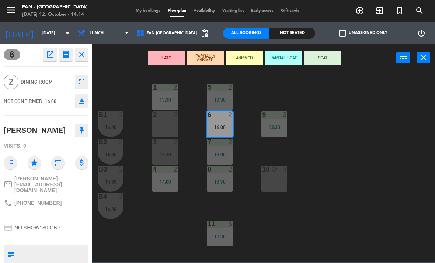
click at [327, 56] on button "SEAT" at bounding box center [322, 57] width 37 height 15
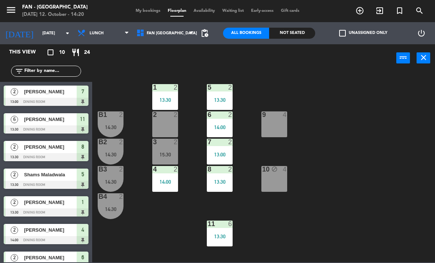
click at [220, 130] on div "14:00" at bounding box center [220, 127] width 26 height 5
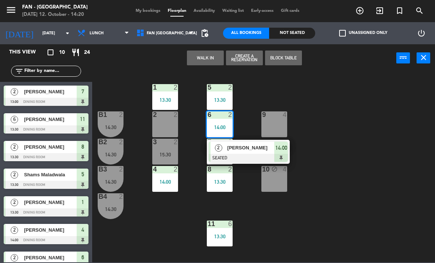
click at [230, 125] on div "14:00" at bounding box center [220, 127] width 26 height 5
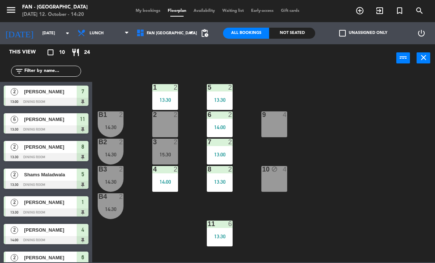
click at [226, 124] on div "14:00" at bounding box center [220, 127] width 26 height 6
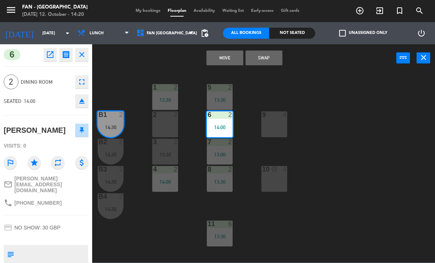
click at [257, 65] on button "Swap" at bounding box center [263, 57] width 37 height 15
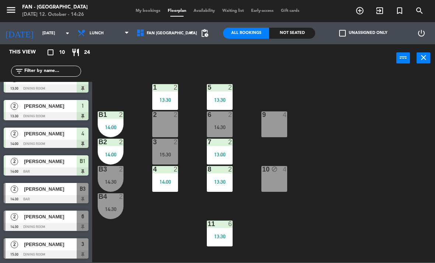
scroll to position [96, 0]
click at [53, 221] on div "[PERSON_NAME]" at bounding box center [49, 216] width 53 height 12
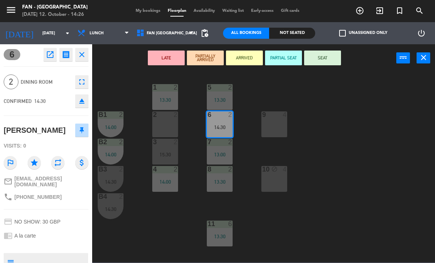
click at [324, 60] on button "SEAT" at bounding box center [322, 57] width 37 height 15
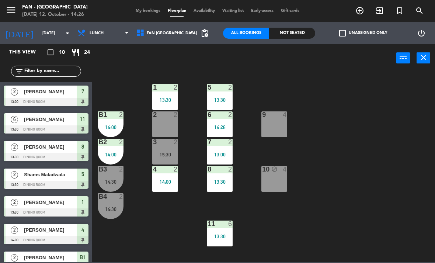
scroll to position [45, 0]
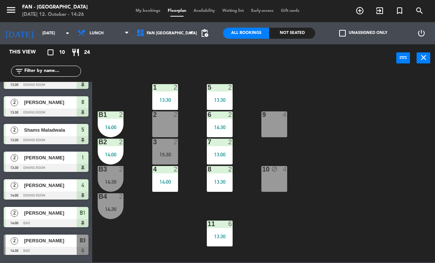
click at [218, 125] on div "14:30" at bounding box center [220, 127] width 26 height 5
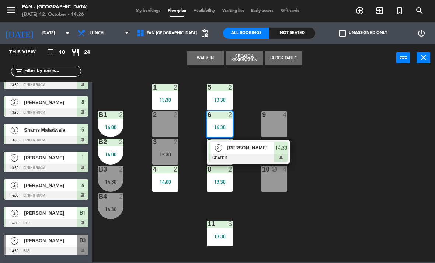
click at [254, 152] on div "[PERSON_NAME]" at bounding box center [251, 148] width 48 height 12
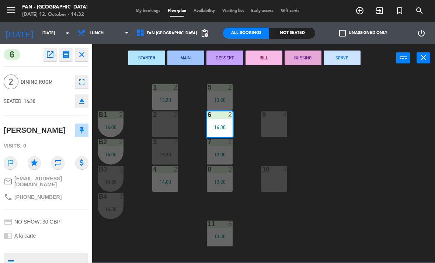
click at [170, 142] on div at bounding box center [165, 142] width 12 height 7
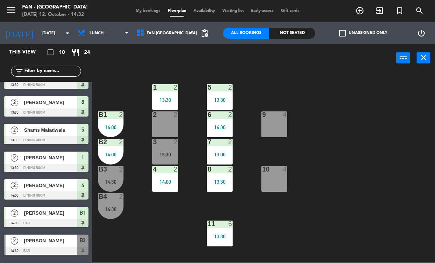
click at [160, 134] on div "2 2" at bounding box center [165, 124] width 26 height 26
click at [153, 236] on div "1 2 13:30 5 2 13:30 B1 2 14:00 9 4 2 2 6 2 14:30 B2 2 14:00 3 2 15:30 7 2 13:00…" at bounding box center [266, 166] width 338 height 191
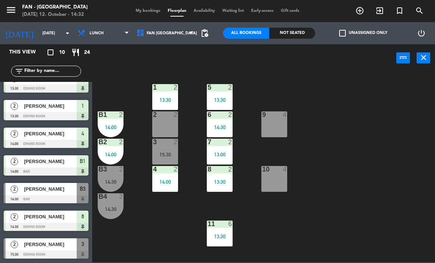
scroll to position [96, 0]
click at [52, 236] on div "2 [PERSON_NAME] 15:30 Dining Room 3" at bounding box center [46, 248] width 92 height 28
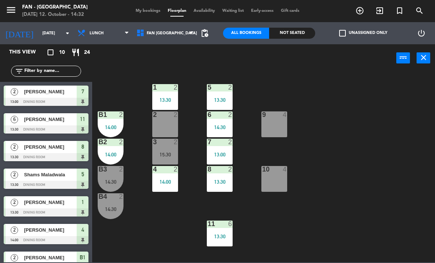
scroll to position [72, 0]
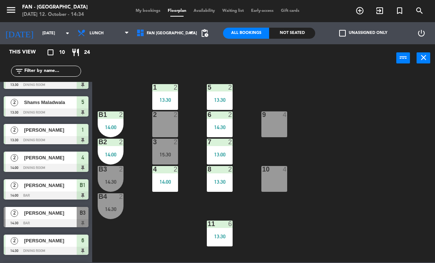
click at [255, 0] on div "menu Fan - [GEOGRAPHIC_DATA] [DATE] 12. October - 14:34 My bookings Floorplan A…" at bounding box center [217, 11] width 435 height 22
click at [245, 5] on div "menu Fan - [GEOGRAPHIC_DATA] [DATE] 12. October - 14:34 My bookings Floorplan A…" at bounding box center [217, 11] width 435 height 22
click at [159, 157] on div "3 2 15:30" at bounding box center [165, 152] width 26 height 26
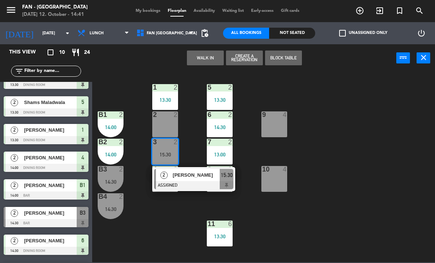
click at [189, 182] on div at bounding box center [193, 185] width 79 height 8
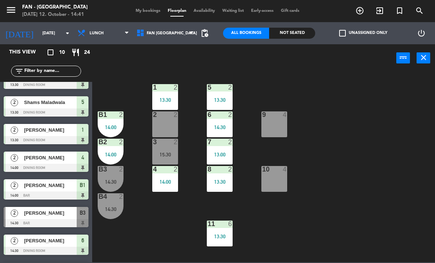
click at [96, 210] on main "1 2 13:30 5 2 13:30 B1 2 14:00 9 4 2 2 6 2 14:30 B2 2 14:00 3 2 15:30 7 2 13:00…" at bounding box center [263, 164] width 343 height 195
click at [109, 213] on div "B4 2 14:30" at bounding box center [111, 206] width 26 height 26
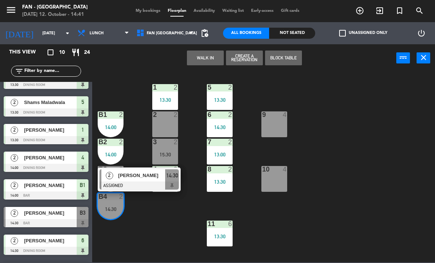
click at [156, 181] on div at bounding box center [139, 185] width 79 height 8
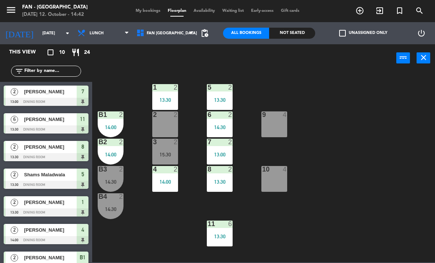
scroll to position [0, 0]
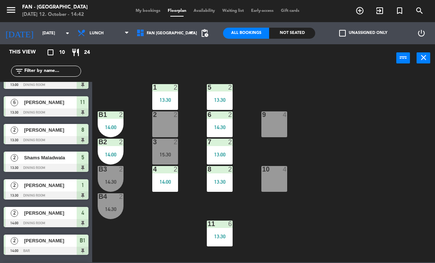
click at [112, 153] on div "14:00" at bounding box center [111, 154] width 26 height 5
click at [128, 238] on div "1 2 13:30 5 2 13:30 B1 2 14:00 9 4 2 2 6 2 14:30 B2 2 14:00 3 2 15:30 7 2 13:00…" at bounding box center [266, 166] width 338 height 191
click at [119, 204] on div "B4 2 14:30" at bounding box center [111, 206] width 26 height 26
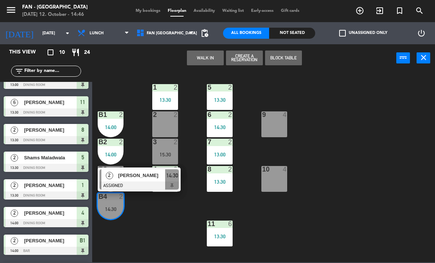
click at [142, 172] on span "[PERSON_NAME]" at bounding box center [141, 175] width 47 height 8
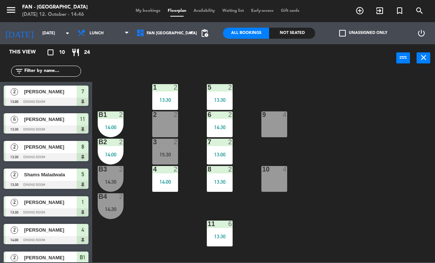
scroll to position [17, 0]
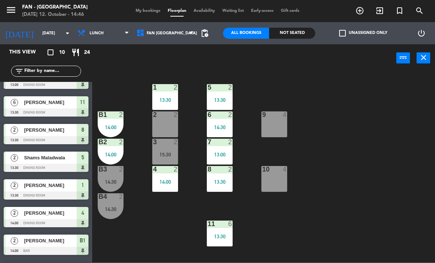
click at [114, 126] on div "14:00" at bounding box center [111, 127] width 26 height 5
click at [323, 227] on div "1 2 13:30 5 2 13:30 B1 2 14:00 9 4 2 2 6 2 14:30 B2 2 14:00 3 2 15:30 7 2 13:00…" at bounding box center [266, 166] width 338 height 191
click at [224, 130] on div "14:30" at bounding box center [220, 127] width 26 height 5
click at [168, 226] on div "1 2 13:30 5 2 13:30 B1 2 14:00 9 4 2 2 6 2 14:30 B2 2 14:00 3 2 15:30 7 2 13:00…" at bounding box center [266, 166] width 338 height 191
click at [220, 132] on div "6 2 14:30" at bounding box center [220, 124] width 26 height 26
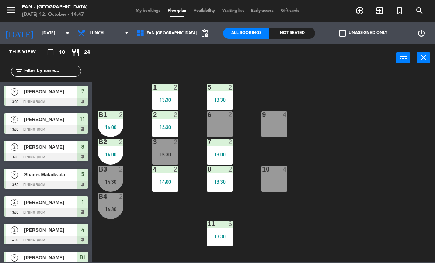
scroll to position [45, 0]
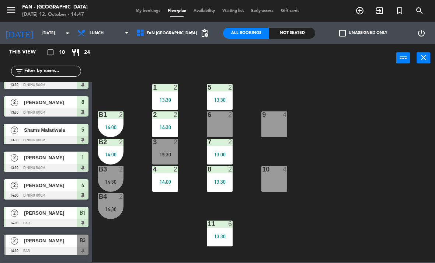
click at [111, 201] on div "B4 2 14:30" at bounding box center [111, 206] width 26 height 26
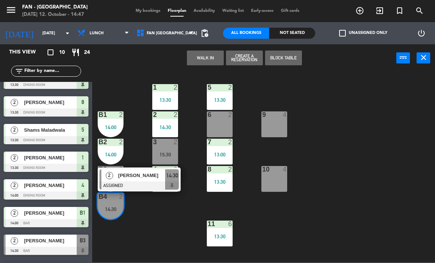
click at [161, 244] on div "1 2 13:30 5 2 13:30 B1 2 14:00 9 4 2 2 14:30 6 2 B2 2 14:00 3 2 15:30 7 2 13:00…" at bounding box center [266, 166] width 338 height 191
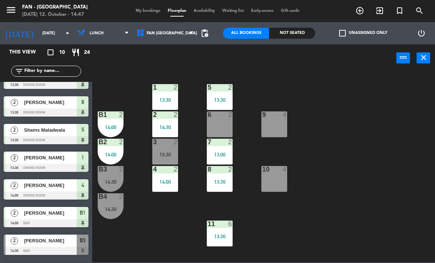
click at [109, 206] on div "14:30" at bounding box center [111, 208] width 26 height 5
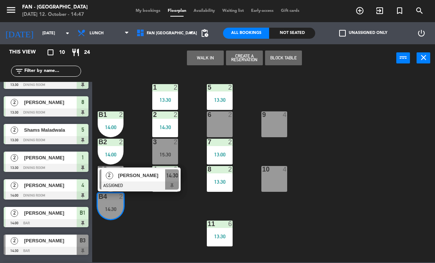
click at [125, 174] on span "[PERSON_NAME]" at bounding box center [141, 175] width 47 height 8
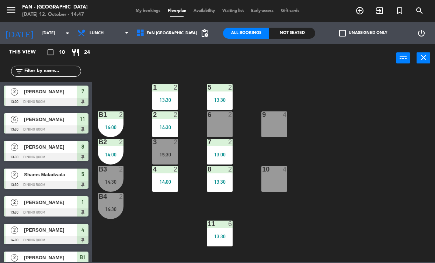
scroll to position [17, 0]
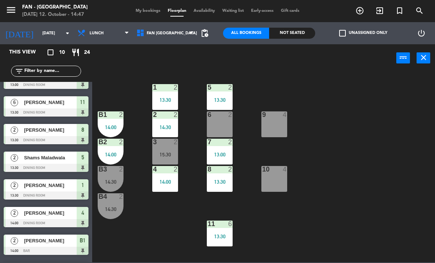
click at [111, 130] on div "14:00" at bounding box center [111, 127] width 26 height 5
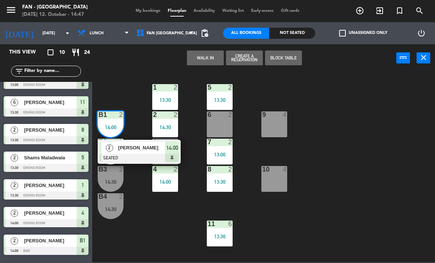
click at [107, 128] on div "14:00" at bounding box center [111, 127] width 26 height 5
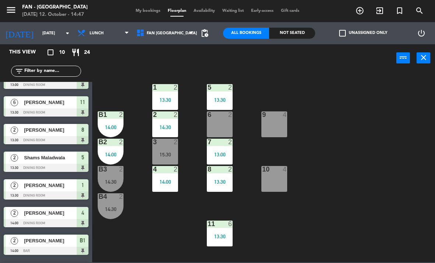
click at [227, 108] on div "5 2 13:30" at bounding box center [220, 97] width 26 height 26
click at [167, 200] on div "1 2 13:30 5 2 13:30 B1 2 14:00 9 4 2 2 14:30 6 2 B2 2 14:00 3 2 15:30 7 2 13:00…" at bounding box center [266, 166] width 338 height 191
click at [224, 152] on div "13:00" at bounding box center [220, 154] width 26 height 5
click at [248, 215] on div "1 2 13:30 5 2 13:30 B1 2 14:00 9 4 2 2 14:30 6 2 B2 2 14:00 3 2 15:30 7 2 13:00…" at bounding box center [266, 166] width 338 height 191
click at [112, 174] on div "B3 2 14:30" at bounding box center [111, 179] width 26 height 26
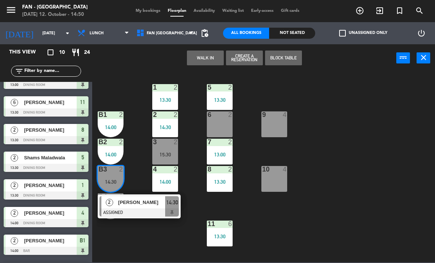
click at [129, 212] on div at bounding box center [139, 212] width 79 height 8
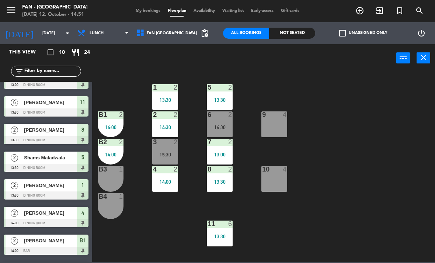
click at [215, 137] on div "6 2 14:30" at bounding box center [220, 124] width 26 height 26
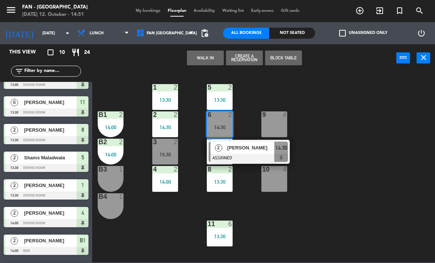
click at [257, 152] on div "[PERSON_NAME]" at bounding box center [251, 148] width 48 height 12
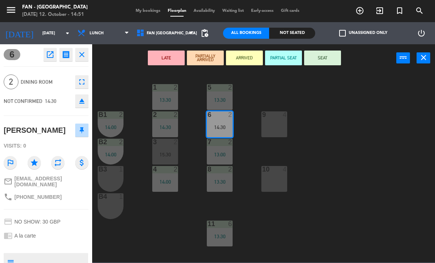
click at [328, 51] on button "SEAT" at bounding box center [322, 57] width 37 height 15
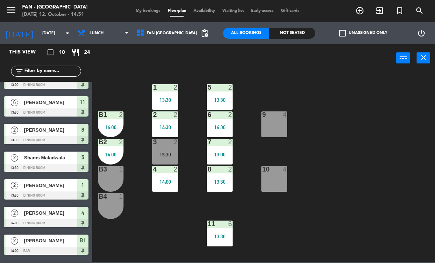
click at [150, 13] on span "My bookings" at bounding box center [148, 11] width 32 height 4
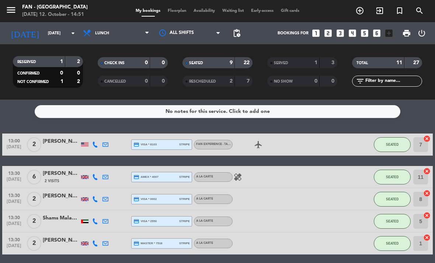
click at [178, 13] on span "Floorplan" at bounding box center [177, 11] width 26 height 4
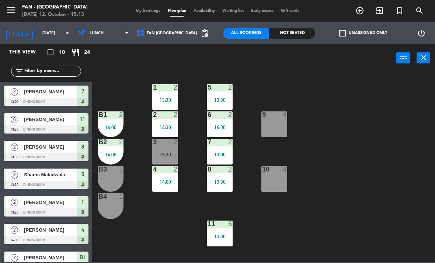
click at [258, 3] on div "menu Fan - [GEOGRAPHIC_DATA] [DATE] 12. October - 15:13 My bookings Floorplan A…" at bounding box center [217, 11] width 435 height 22
click at [364, 207] on div "1 2 13:30 5 2 13:30 B1 2 14:00 9 4 2 2 14:30 6 2 14:30 B2 2 14:00 3 2 15:30 7 2…" at bounding box center [266, 166] width 338 height 191
click at [172, 156] on div "15:30" at bounding box center [165, 154] width 26 height 5
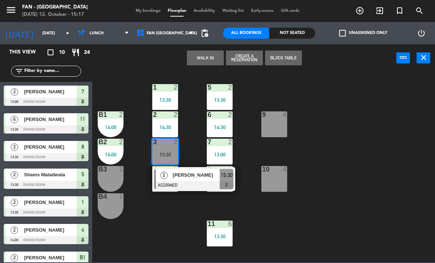
click at [200, 180] on div "[PERSON_NAME]" at bounding box center [196, 175] width 48 height 12
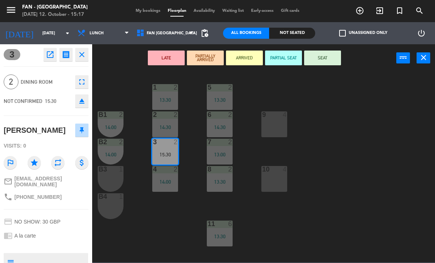
click at [322, 62] on button "SEAT" at bounding box center [322, 57] width 37 height 15
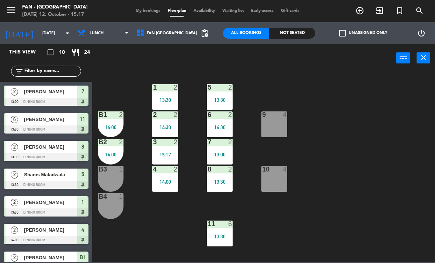
scroll to position [72, 0]
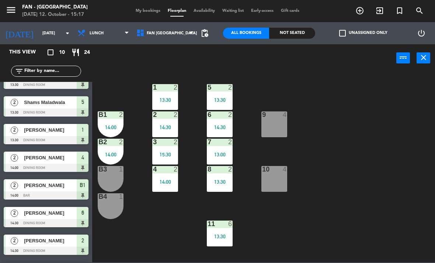
click at [221, 240] on div "11 6 13:30" at bounding box center [220, 233] width 26 height 26
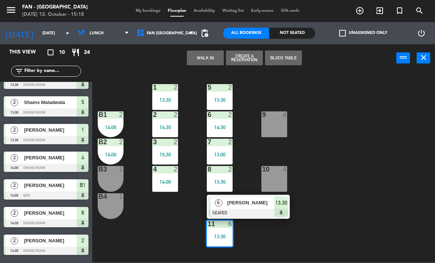
click at [258, 209] on div at bounding box center [248, 213] width 79 height 8
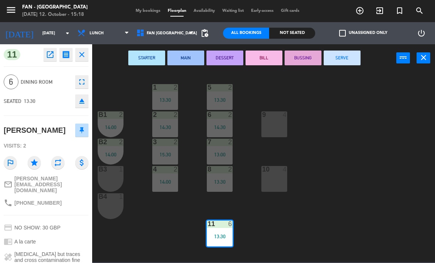
click at [349, 56] on button "SERVE" at bounding box center [342, 57] width 37 height 15
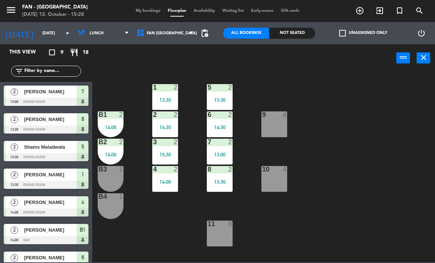
click at [226, 228] on div "11 6" at bounding box center [220, 223] width 26 height 7
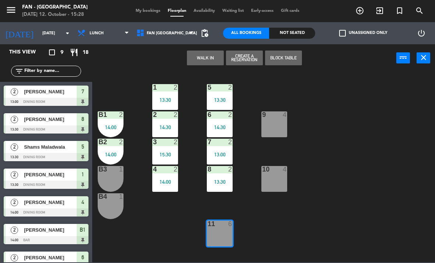
click at [207, 54] on button "WALK IN" at bounding box center [205, 57] width 37 height 15
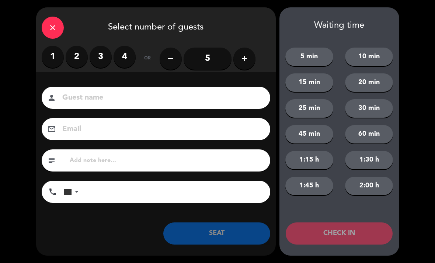
click at [81, 62] on label "2" at bounding box center [77, 57] width 22 height 22
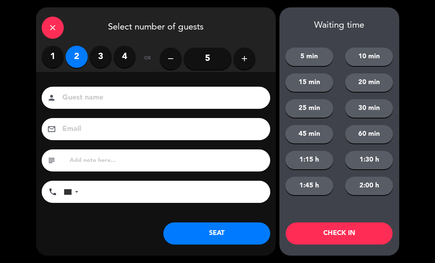
click at [230, 234] on button "SEAT" at bounding box center [216, 233] width 107 height 22
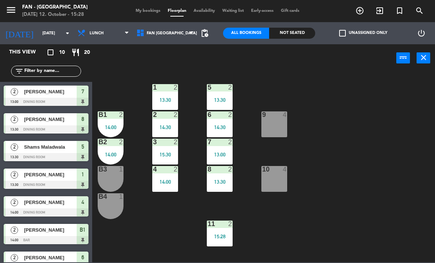
click at [229, 156] on div "13:00" at bounding box center [220, 154] width 26 height 5
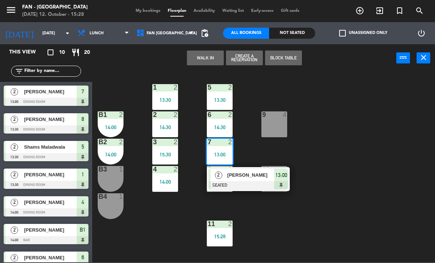
click at [263, 180] on div "[PERSON_NAME]" at bounding box center [251, 175] width 48 height 12
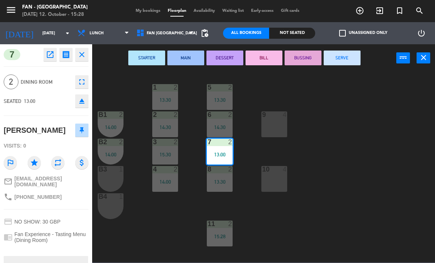
click at [351, 64] on button "SERVE" at bounding box center [342, 57] width 37 height 15
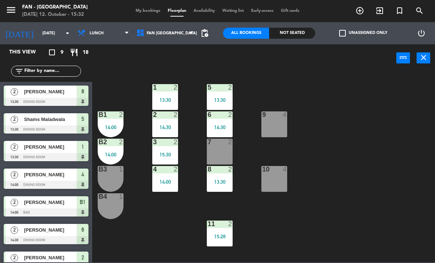
click at [215, 184] on div "13:30" at bounding box center [220, 181] width 26 height 5
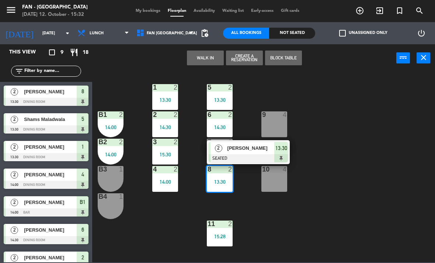
click at [215, 191] on div "8 2 13:30" at bounding box center [220, 179] width 26 height 26
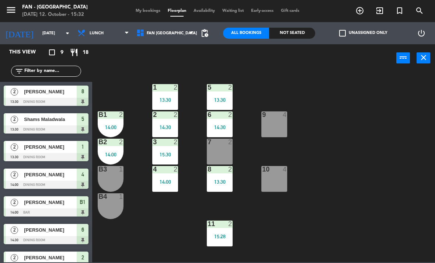
click at [163, 152] on div "15:30" at bounding box center [165, 154] width 26 height 5
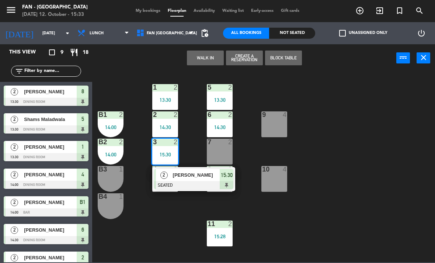
click at [222, 234] on div "15:28" at bounding box center [220, 236] width 26 height 5
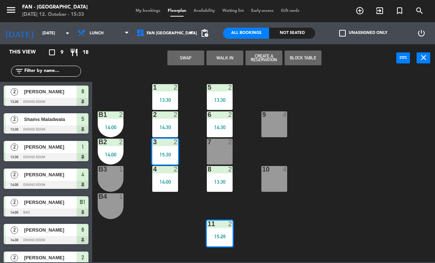
click at [218, 234] on div "15:28" at bounding box center [220, 236] width 26 height 5
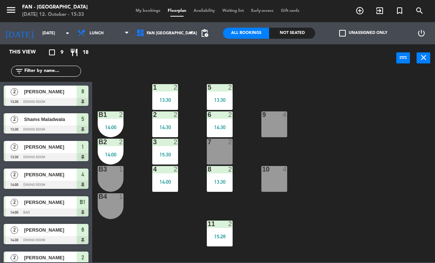
click at [207, 238] on div "15:28" at bounding box center [220, 236] width 26 height 5
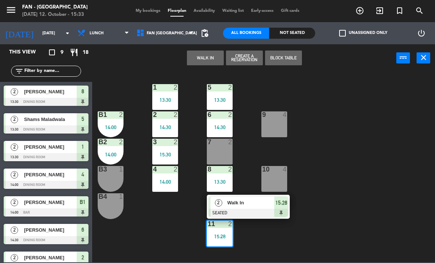
click at [223, 202] on div "2" at bounding box center [218, 202] width 16 height 12
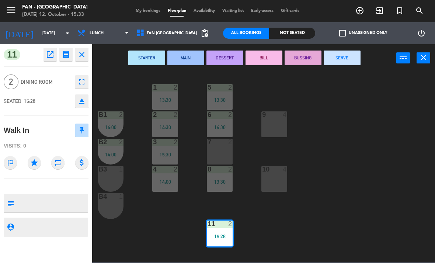
click at [345, 60] on button "SERVE" at bounding box center [342, 57] width 37 height 15
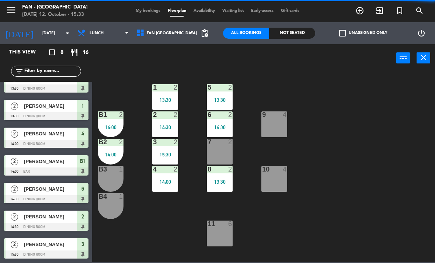
scroll to position [41, 0]
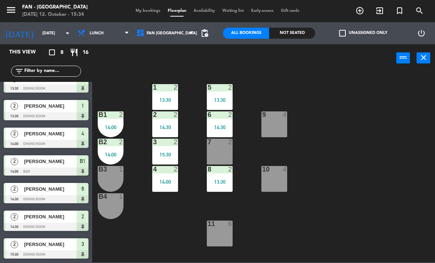
click at [224, 183] on div "13:30" at bounding box center [220, 181] width 26 height 5
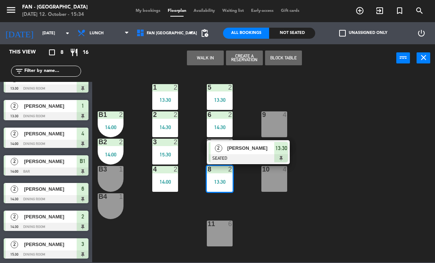
click at [264, 149] on span "[PERSON_NAME]" at bounding box center [250, 148] width 47 height 8
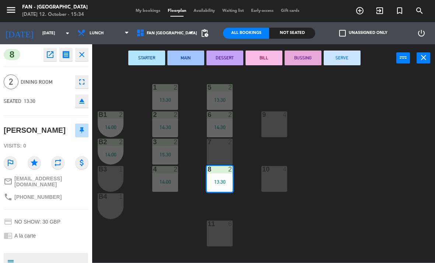
click at [354, 57] on button "SERVE" at bounding box center [342, 57] width 37 height 15
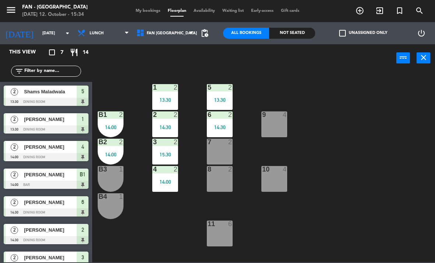
click at [223, 126] on div "14:30" at bounding box center [220, 127] width 26 height 5
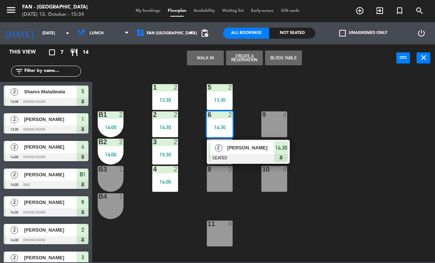
click at [269, 153] on div "[PERSON_NAME]" at bounding box center [251, 148] width 48 height 12
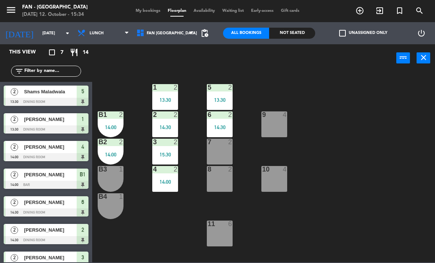
click at [229, 122] on div "6 2 14:30" at bounding box center [220, 124] width 26 height 26
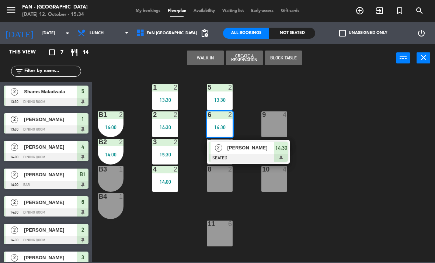
click at [258, 149] on span "[PERSON_NAME]" at bounding box center [250, 148] width 47 height 8
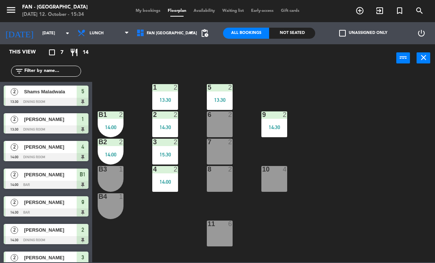
click at [377, 119] on div "1 2 13:30 5 2 13:30 B1 2 14:00 9 2 14:30 2 2 14:30 6 2 B2 2 14:00 3 2 15:30 7 2…" at bounding box center [266, 166] width 338 height 191
